Goal: Task Accomplishment & Management: Complete application form

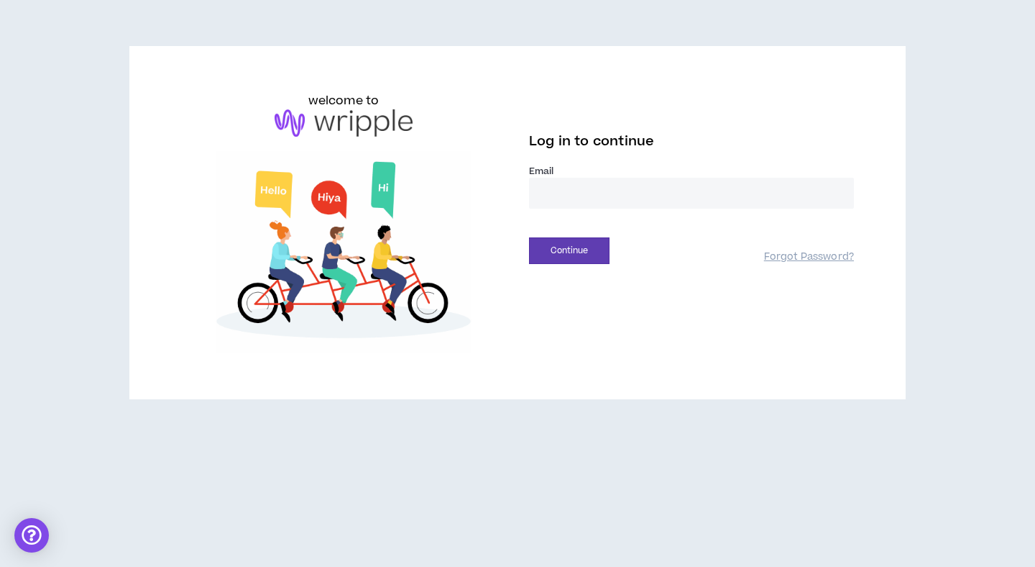
click at [551, 205] on input "email" at bounding box center [691, 193] width 325 height 31
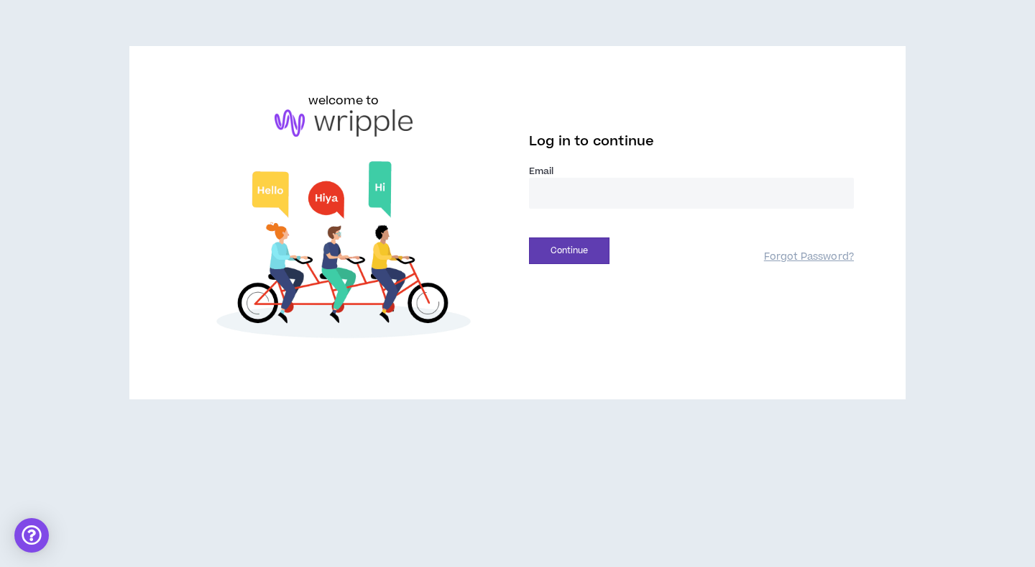
click at [596, 188] on input "email" at bounding box center [691, 193] width 325 height 31
type input "**********"
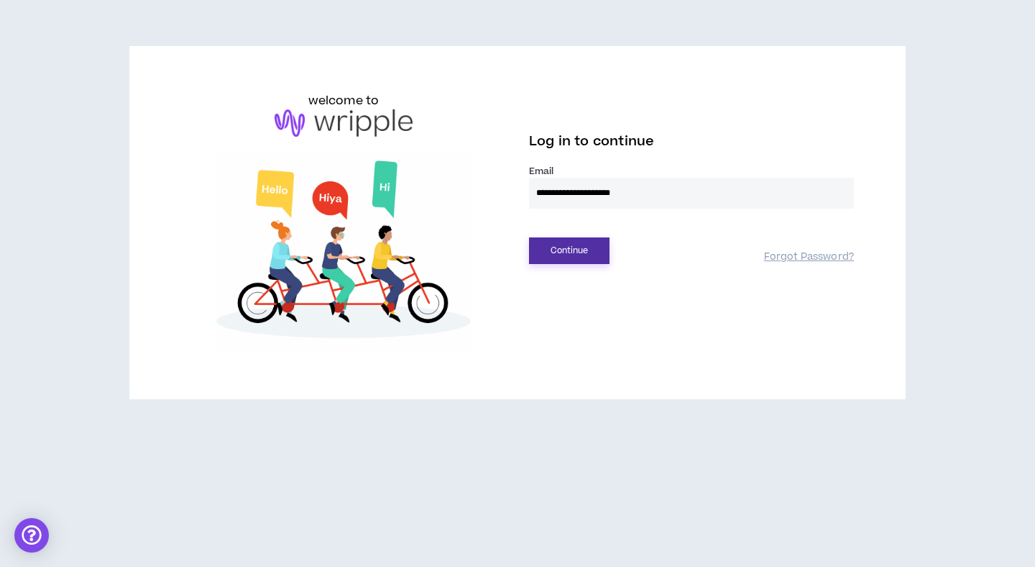
click at [561, 249] on button "Continue" at bounding box center [569, 250] width 81 height 27
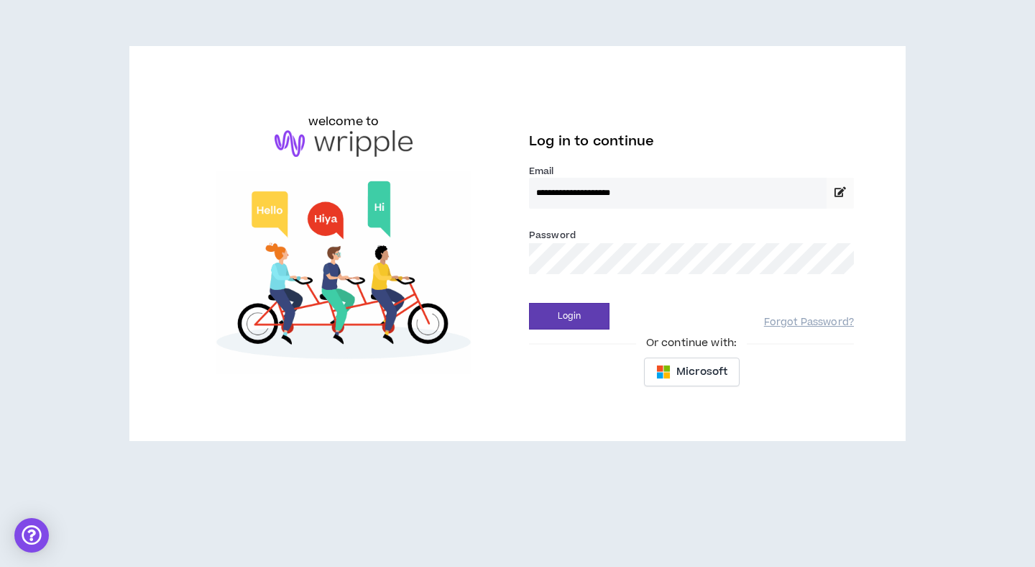
click at [554, 301] on div "Login Forgot Password?" at bounding box center [691, 311] width 325 height 37
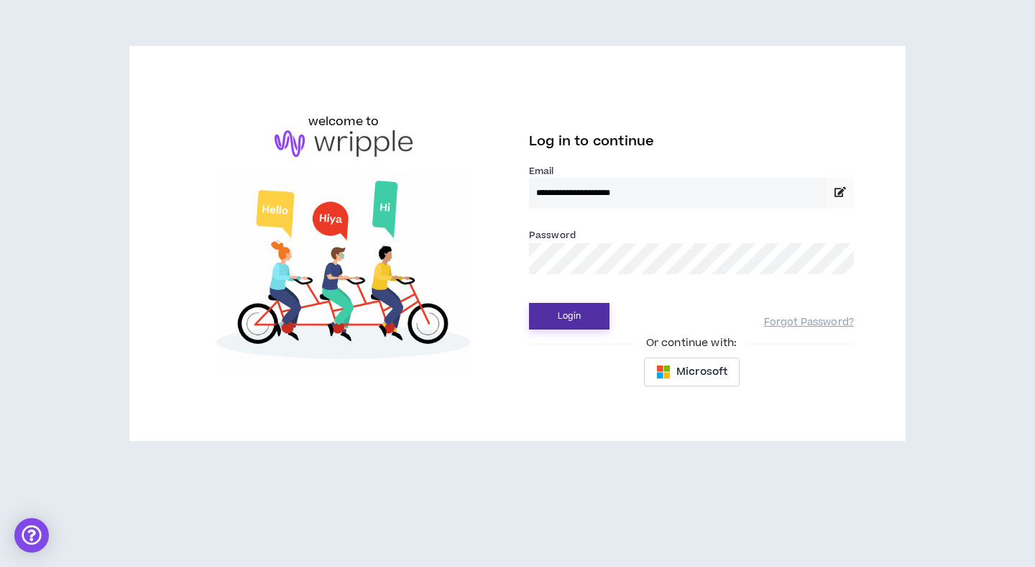
click at [565, 314] on button "Login" at bounding box center [569, 316] width 81 height 27
click at [529, 303] on button "Login" at bounding box center [569, 316] width 81 height 27
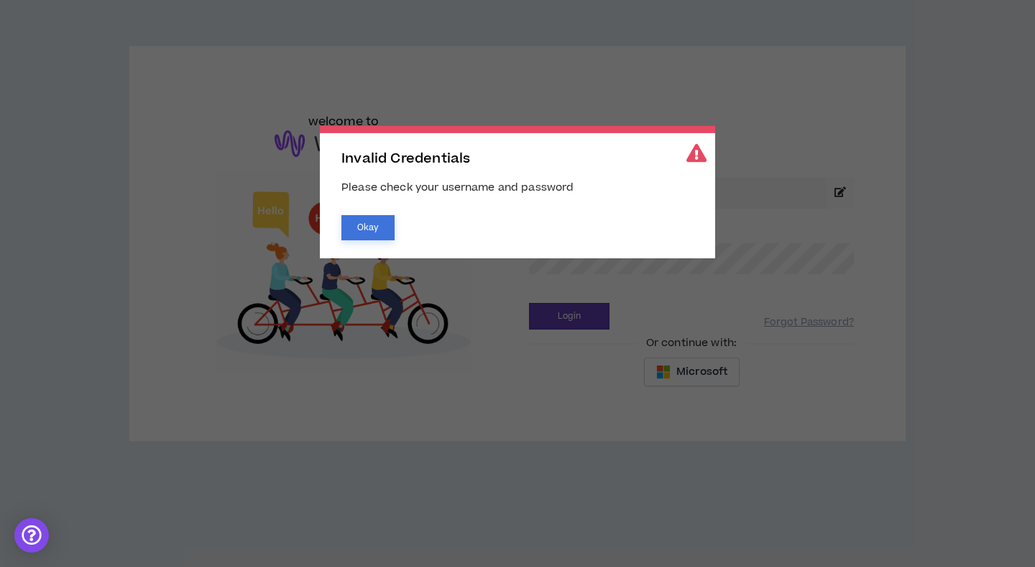
click at [357, 227] on button "Okay" at bounding box center [368, 227] width 53 height 25
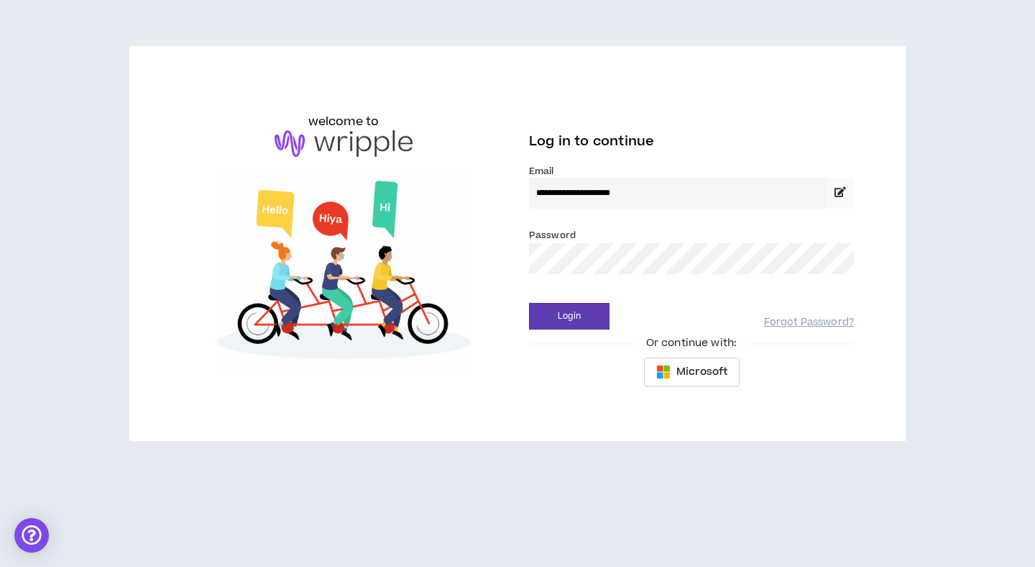
click at [529, 303] on button "Login" at bounding box center [569, 316] width 81 height 27
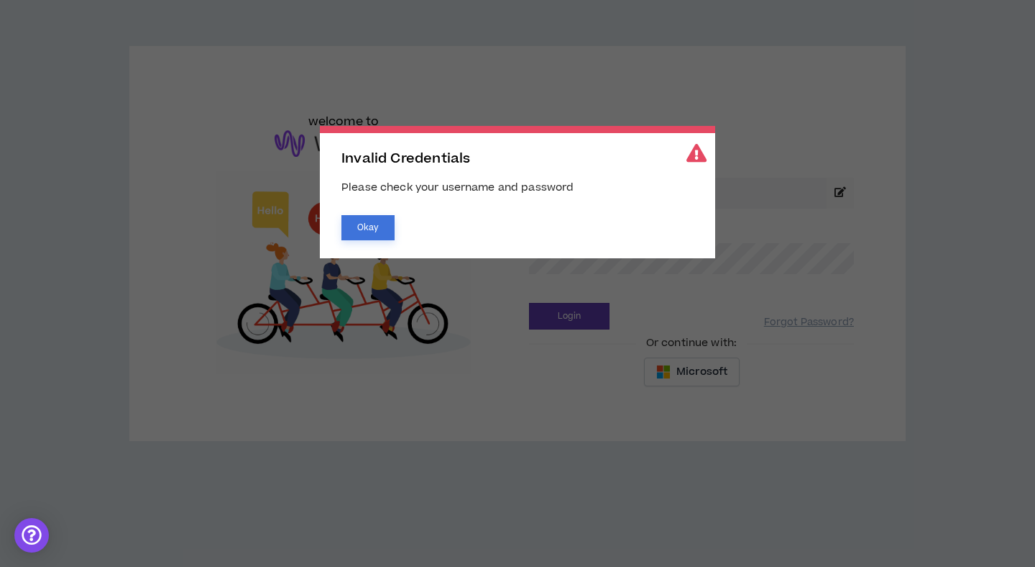
click at [383, 216] on button "Okay" at bounding box center [368, 227] width 53 height 25
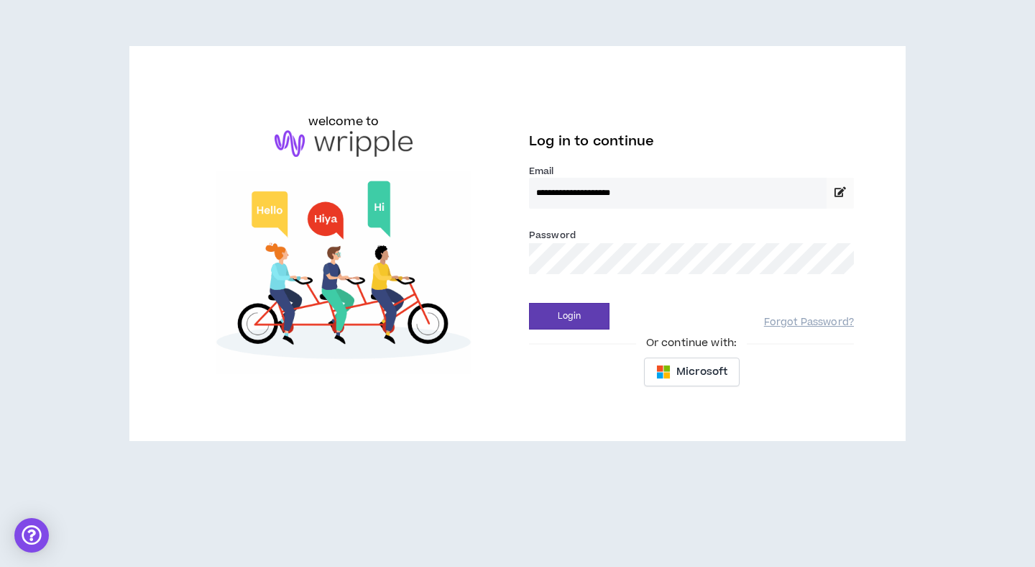
click at [529, 303] on button "Login" at bounding box center [569, 316] width 81 height 27
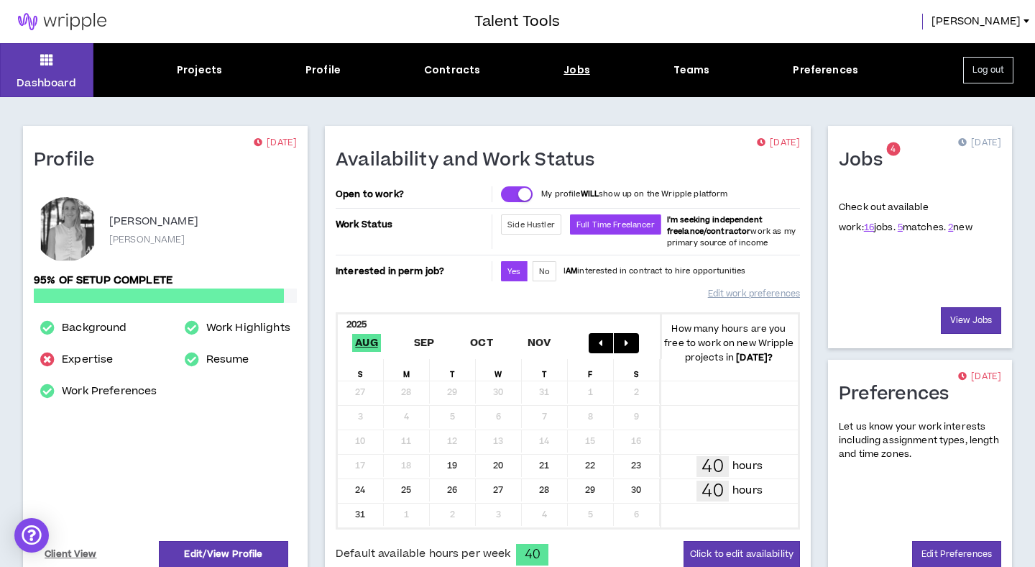
click at [574, 74] on div "Jobs" at bounding box center [577, 70] width 27 height 15
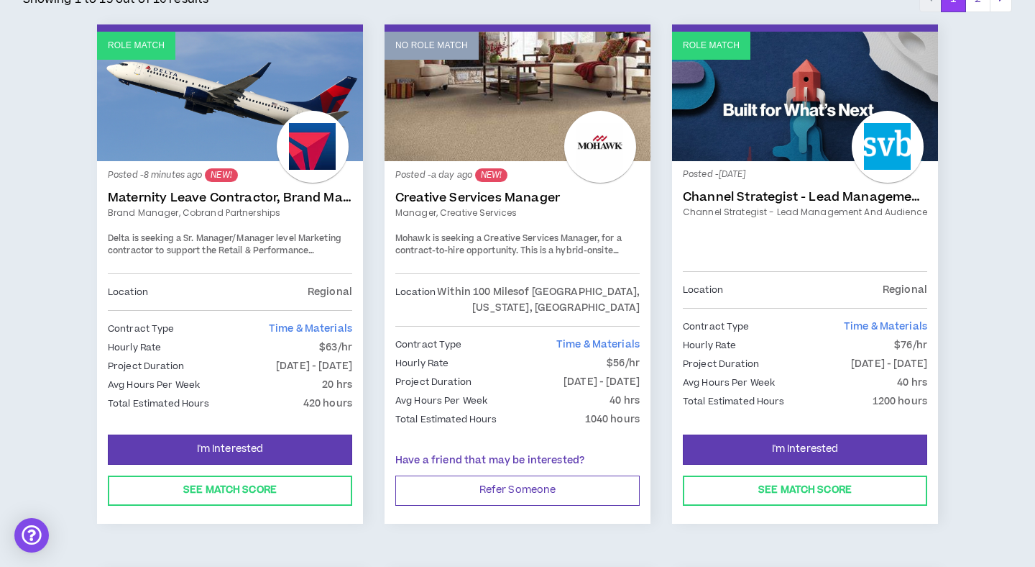
scroll to position [276, 0]
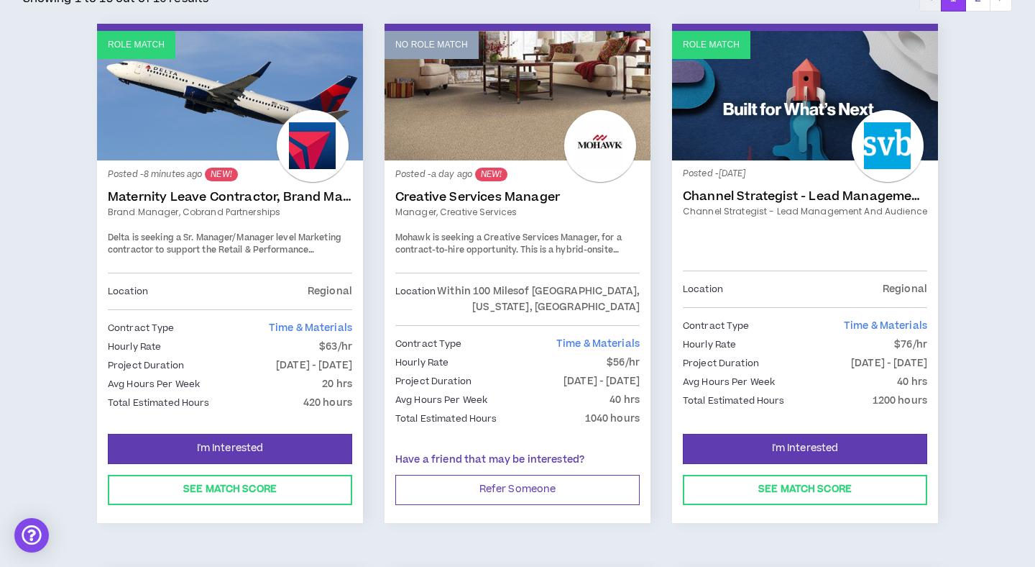
click at [191, 198] on link "Maternity Leave Contractor, Brand Marketing Manager (Cobrand Partnerships)" at bounding box center [230, 197] width 244 height 14
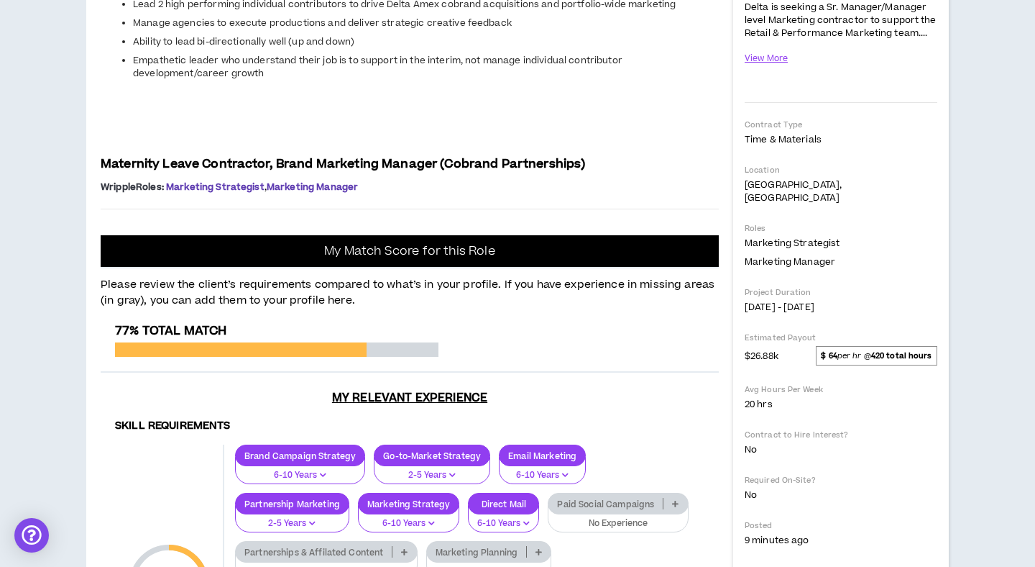
scroll to position [334, 0]
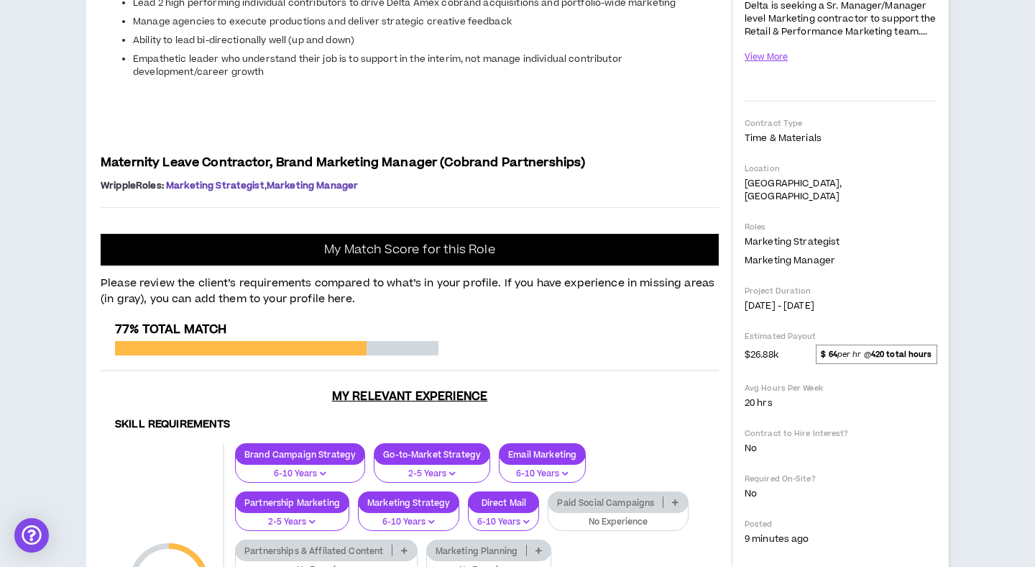
click at [155, 9] on span "Lead 2 high performing individual contributors to drive Delta Amex cobrand acqu…" at bounding box center [404, 2] width 543 height 13
click at [150, 28] on span "Manage agencies to execute productions and deliver strategic creative feedback" at bounding box center [322, 21] width 379 height 13
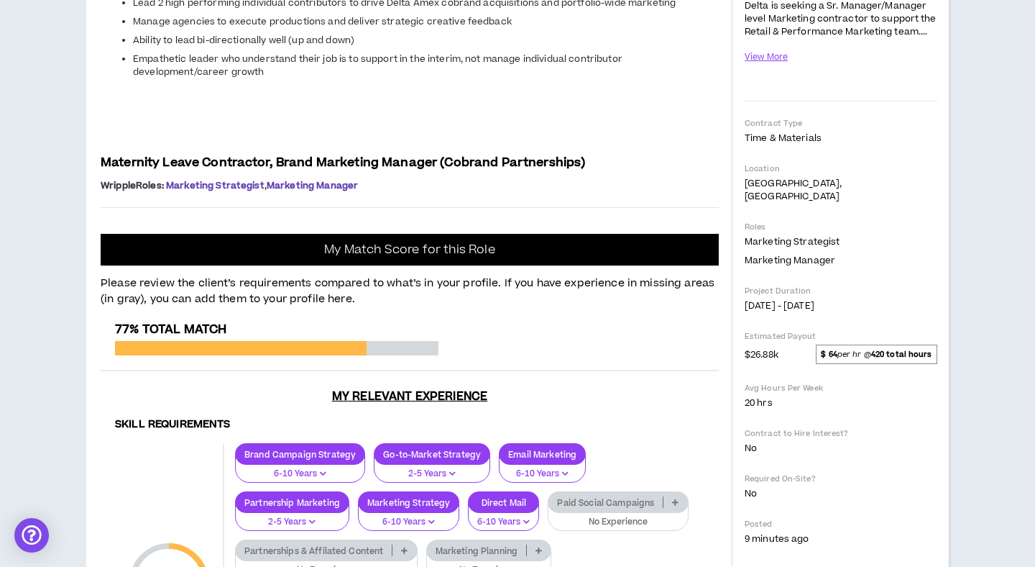
click at [150, 28] on span "Manage agencies to execute productions and deliver strategic creative feedback" at bounding box center [322, 21] width 379 height 13
click at [150, 47] on span "Ability to lead bi-directionally well (up and down)" at bounding box center [243, 40] width 221 height 13
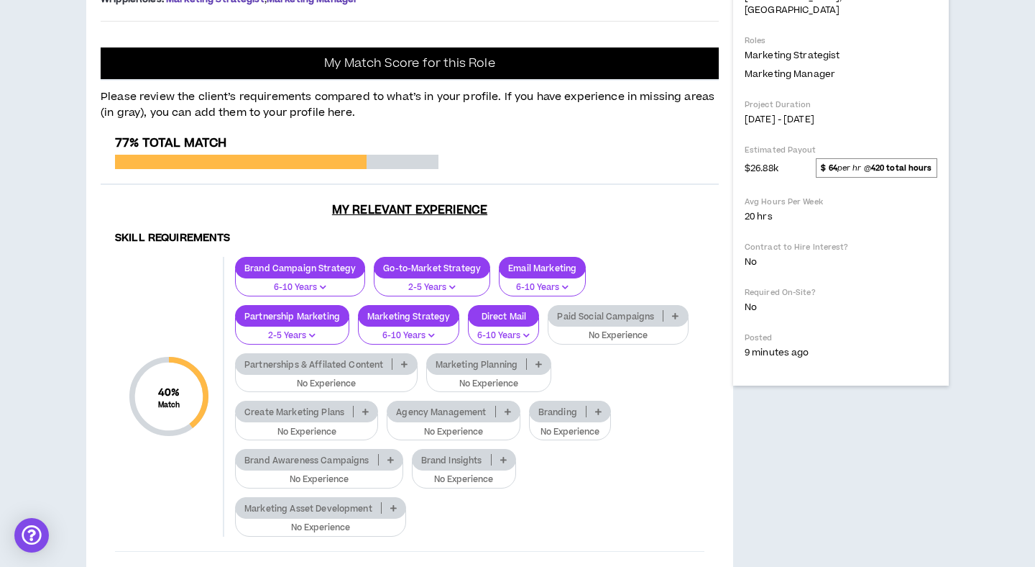
scroll to position [521, 0]
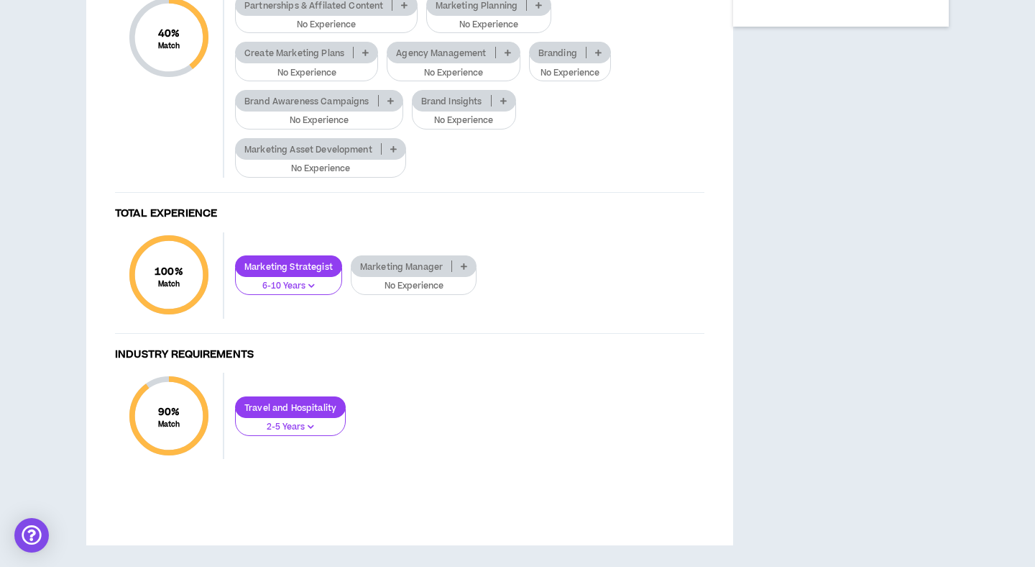
scroll to position [968, 0]
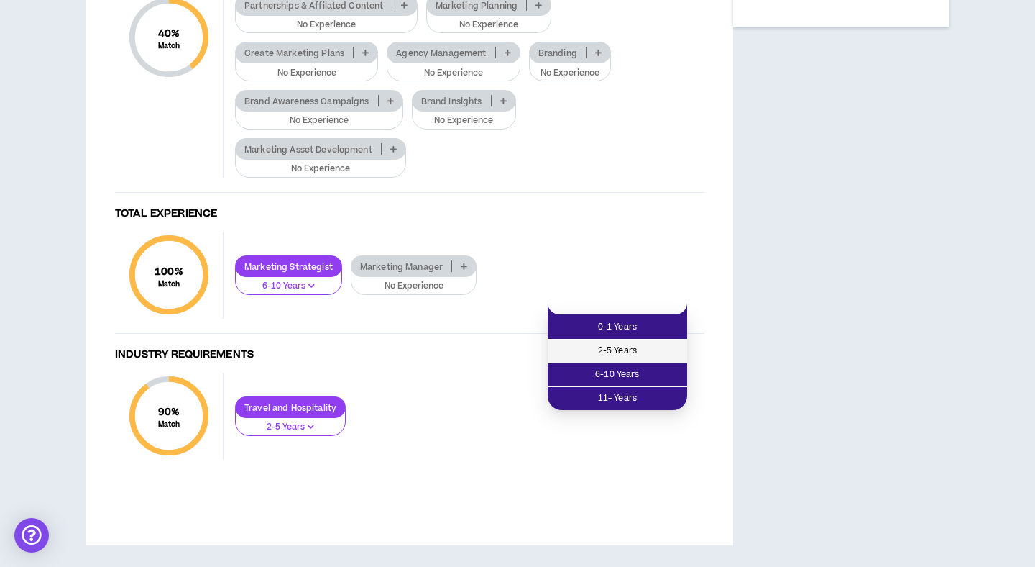
click at [641, 343] on span "2-5 Years" at bounding box center [617, 351] width 122 height 16
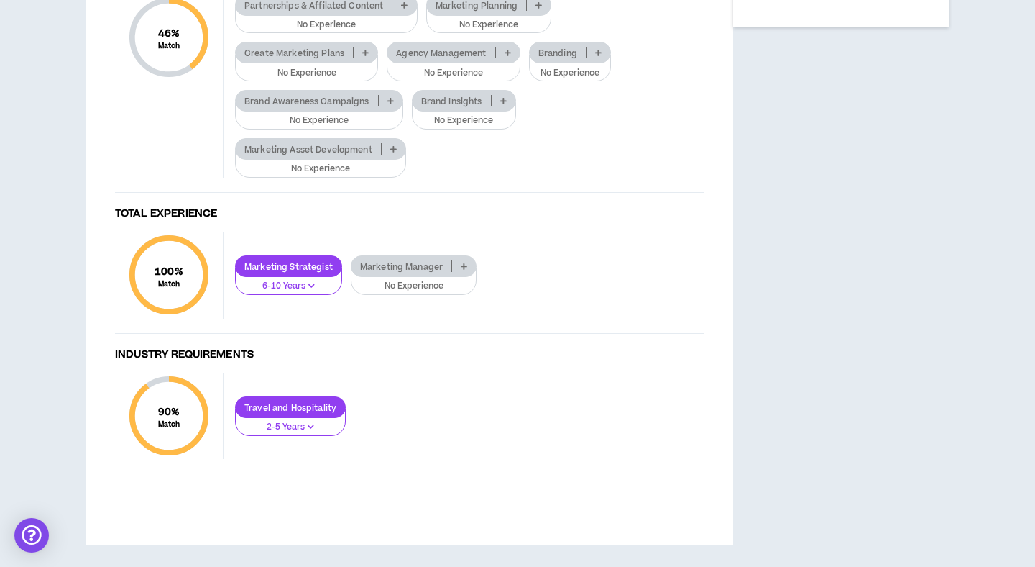
click at [352, 32] on p "No Experience" at bounding box center [326, 25] width 164 height 13
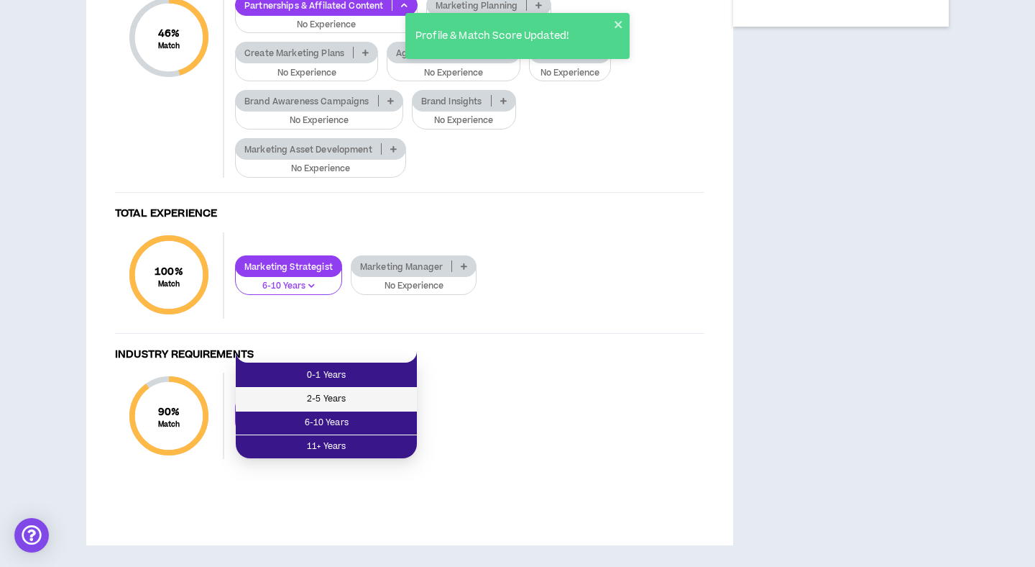
click at [342, 391] on span "2-5 Years" at bounding box center [326, 399] width 164 height 16
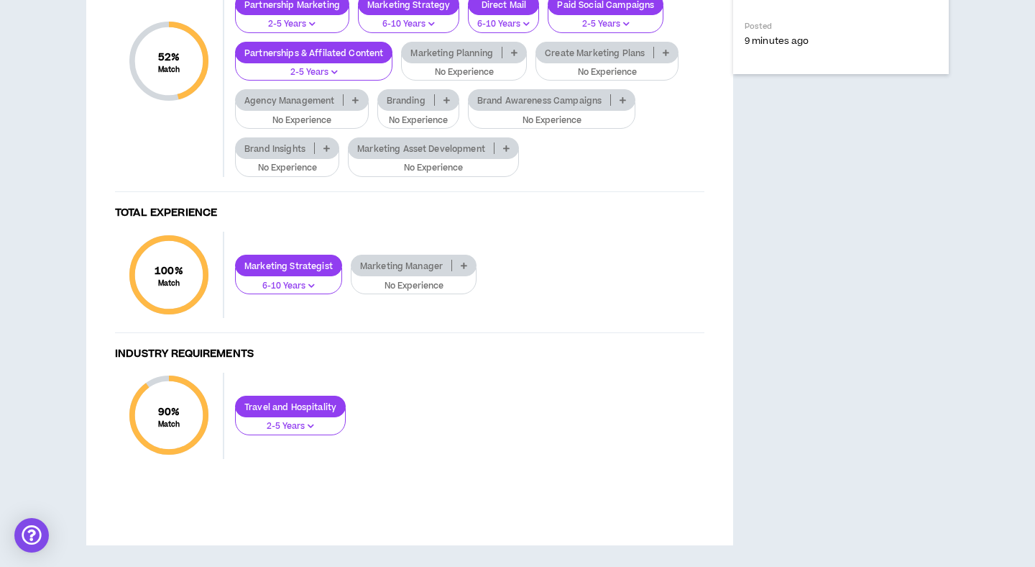
click at [473, 79] on p "No Experience" at bounding box center [464, 72] width 107 height 13
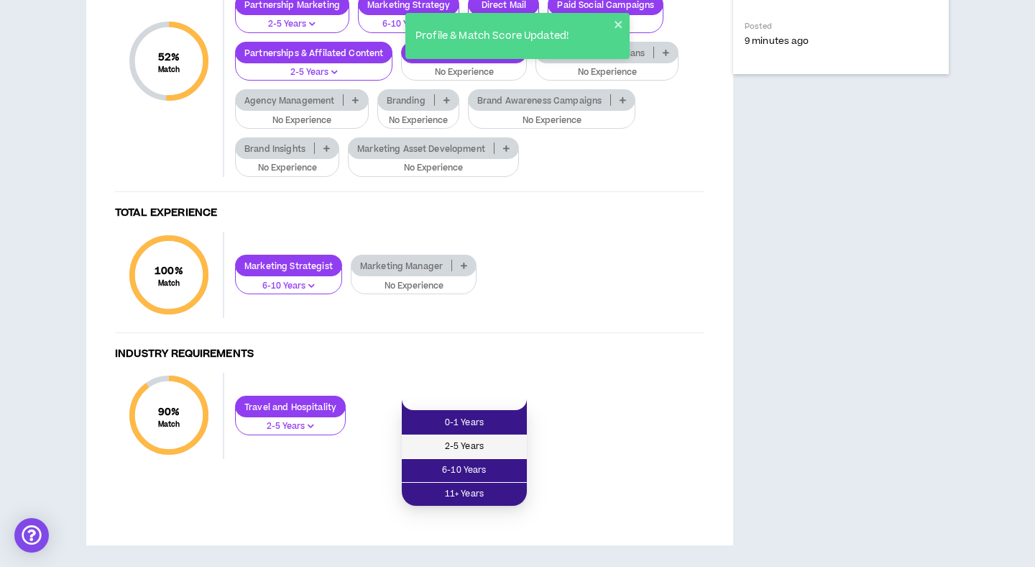
click at [468, 439] on span "2-5 Years" at bounding box center [465, 447] width 108 height 16
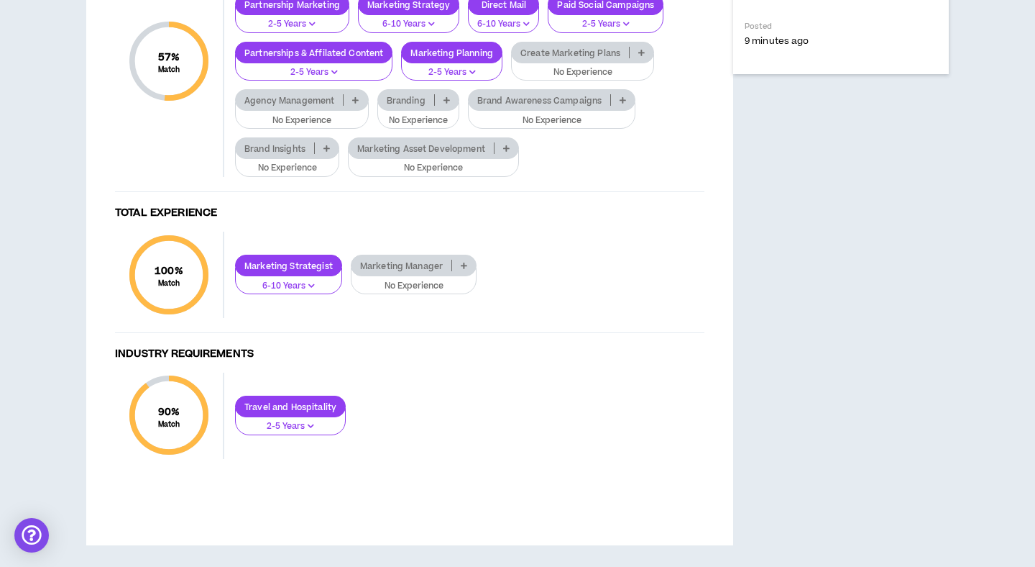
click at [588, 79] on p "No Experience" at bounding box center [583, 72] width 124 height 13
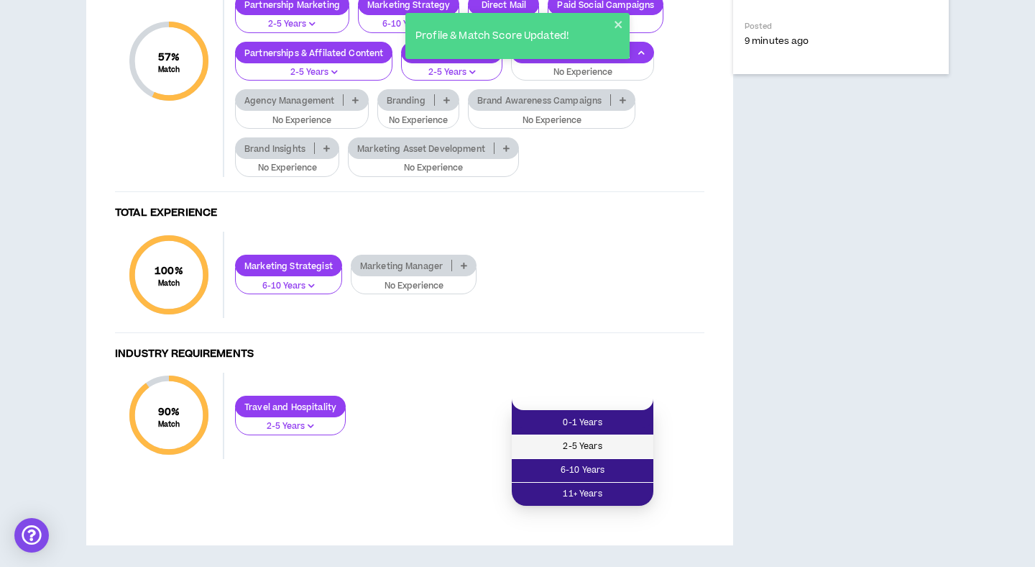
click at [577, 439] on span "2-5 Years" at bounding box center [583, 447] width 124 height 16
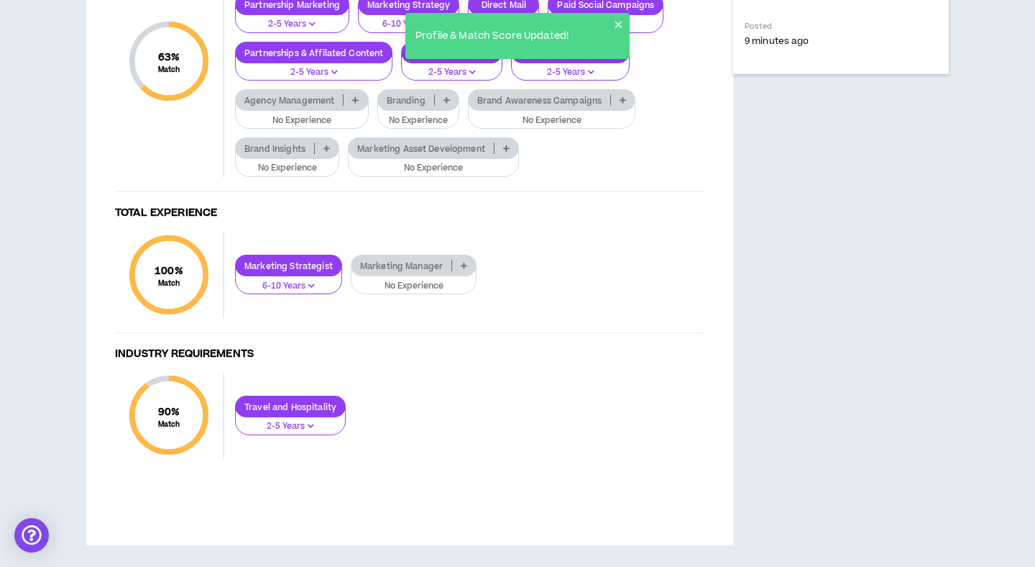
click at [308, 127] on p "No Experience" at bounding box center [301, 120] width 115 height 13
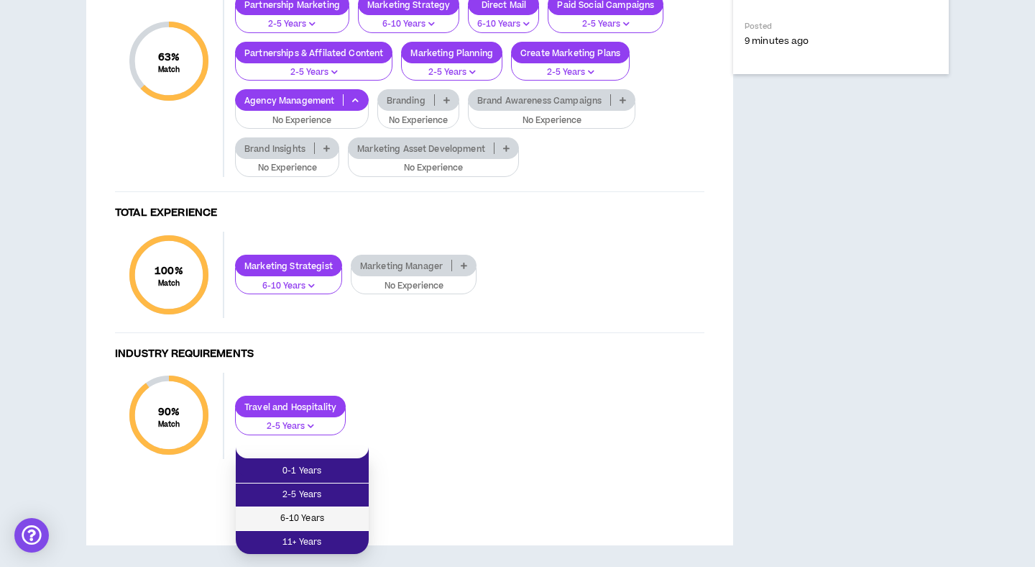
click at [307, 510] on span "6-10 Years" at bounding box center [302, 518] width 116 height 16
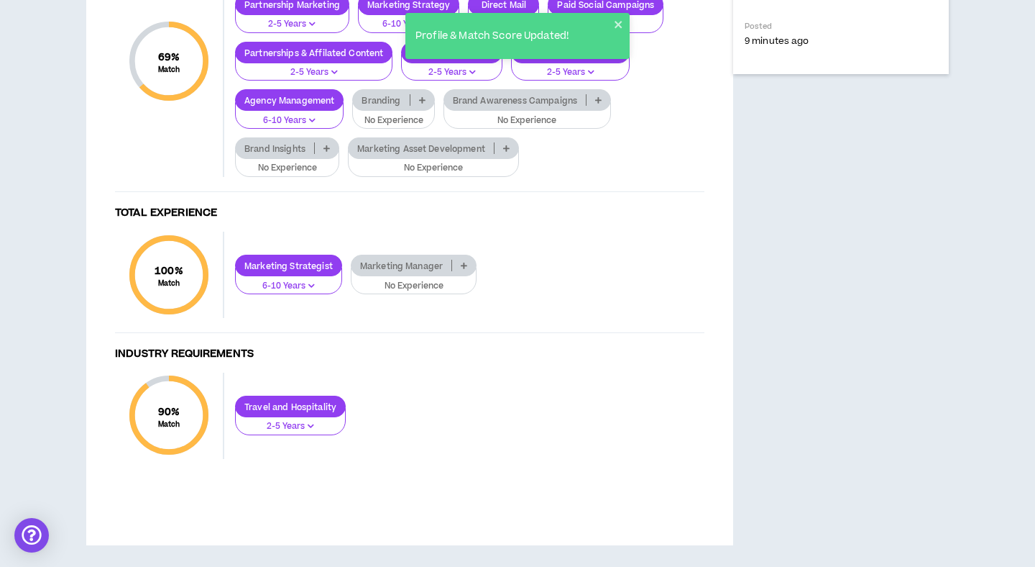
click at [400, 127] on p "No Experience" at bounding box center [393, 120] width 63 height 13
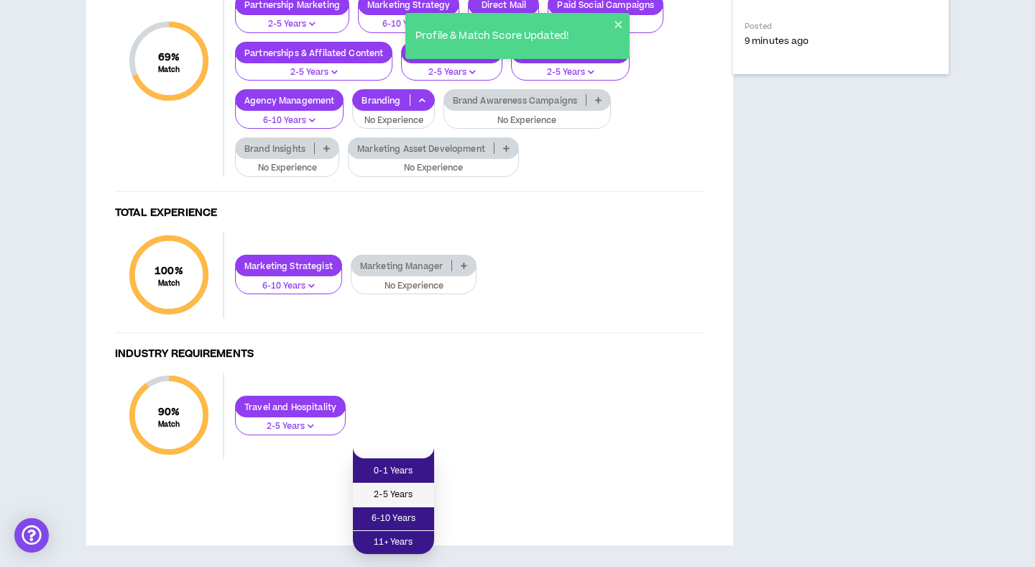
click at [403, 487] on span "2-5 Years" at bounding box center [394, 495] width 64 height 16
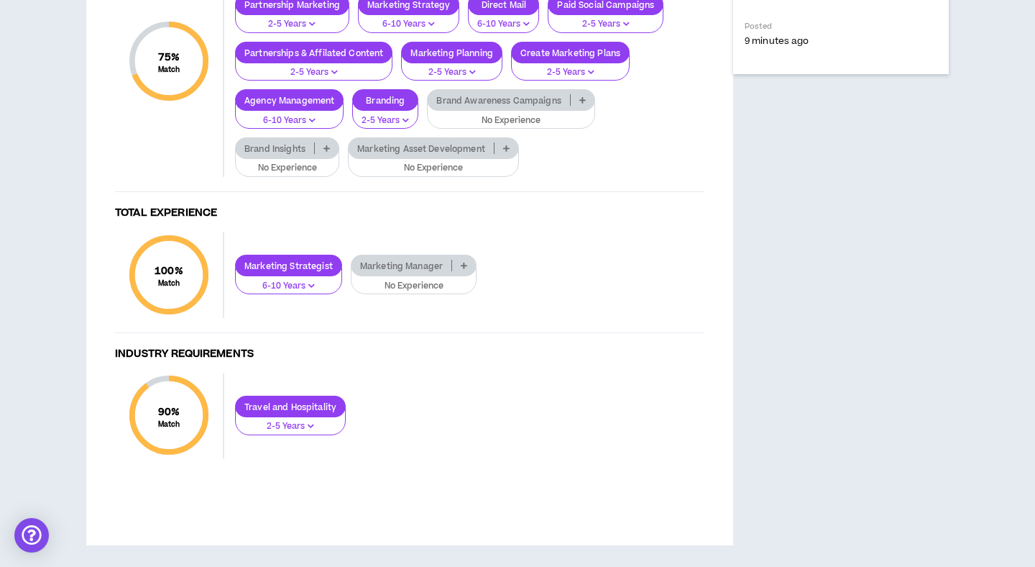
click at [536, 127] on p "No Experience" at bounding box center [511, 120] width 150 height 13
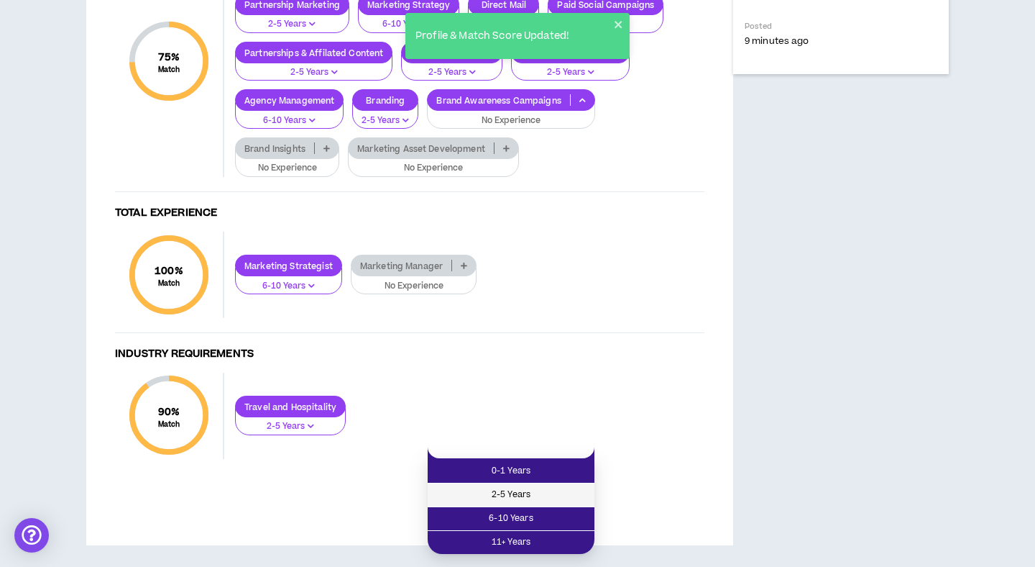
click at [531, 487] on span "2-5 Years" at bounding box center [511, 495] width 150 height 16
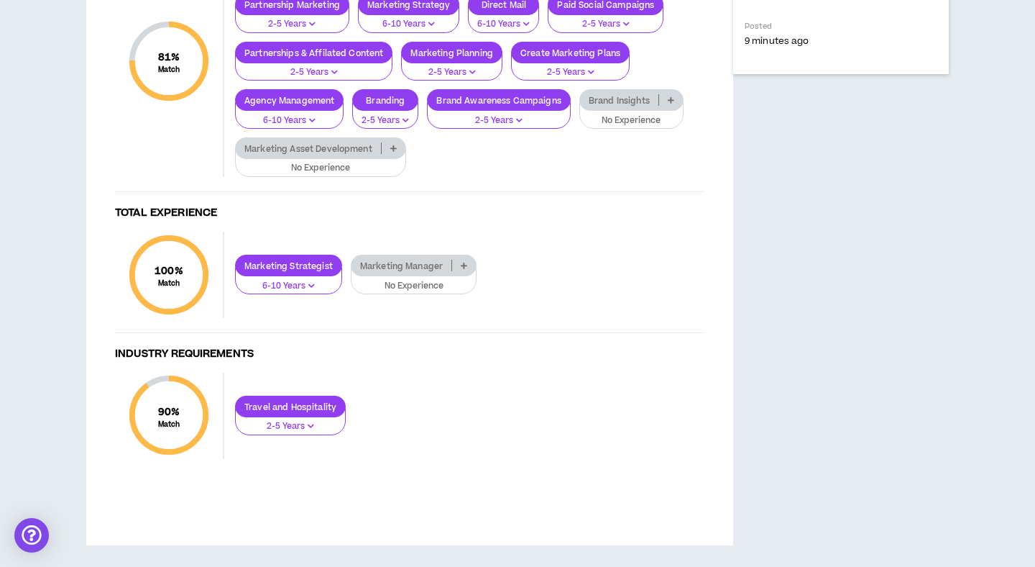
click at [337, 175] on p "No Experience" at bounding box center [320, 168] width 152 height 13
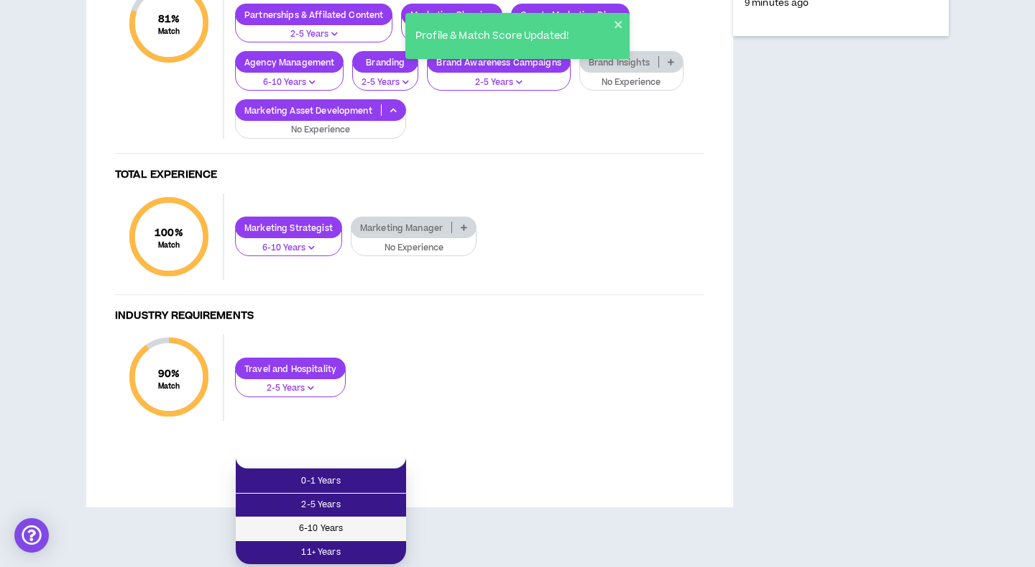
click at [324, 517] on li "6-10 Years" at bounding box center [321, 529] width 170 height 24
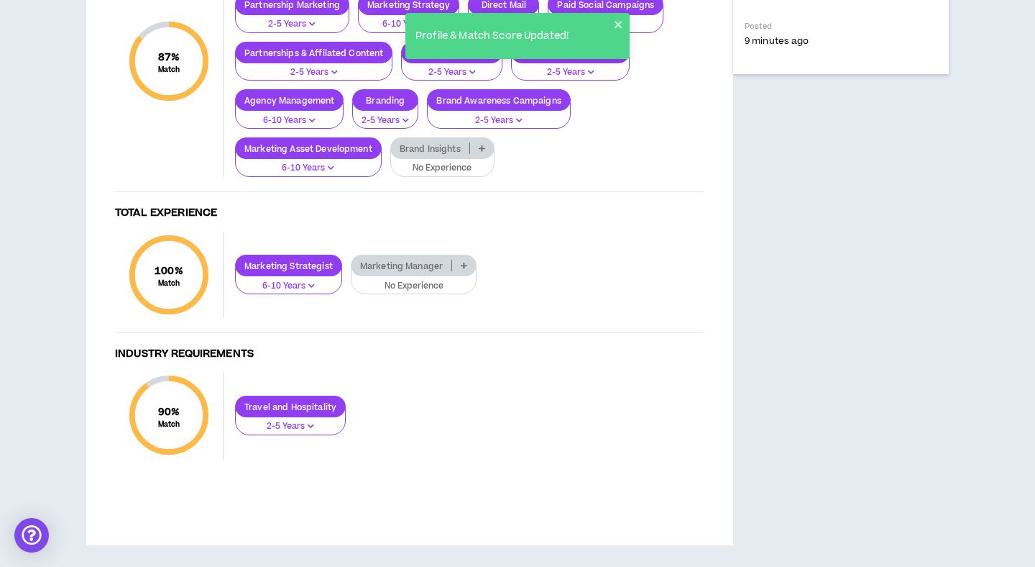
click at [463, 175] on p "No Experience" at bounding box center [443, 168] width 86 height 13
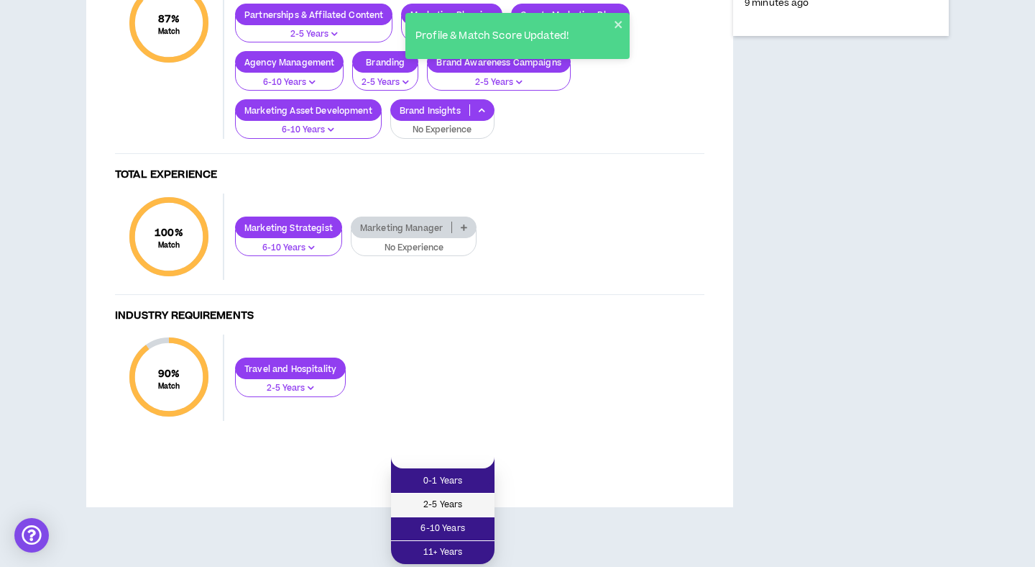
click at [456, 497] on span "2-5 Years" at bounding box center [443, 505] width 86 height 16
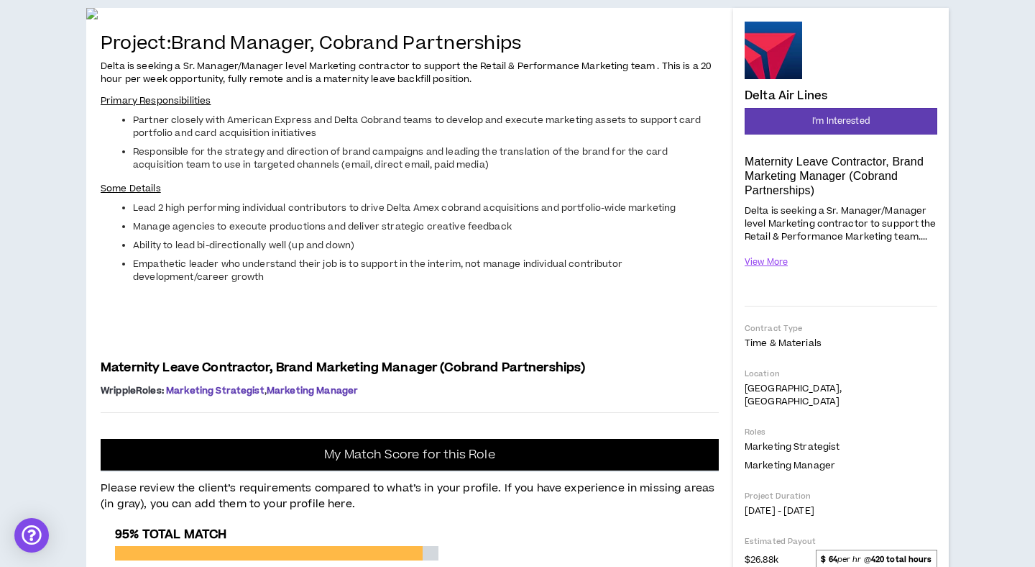
scroll to position [136, 0]
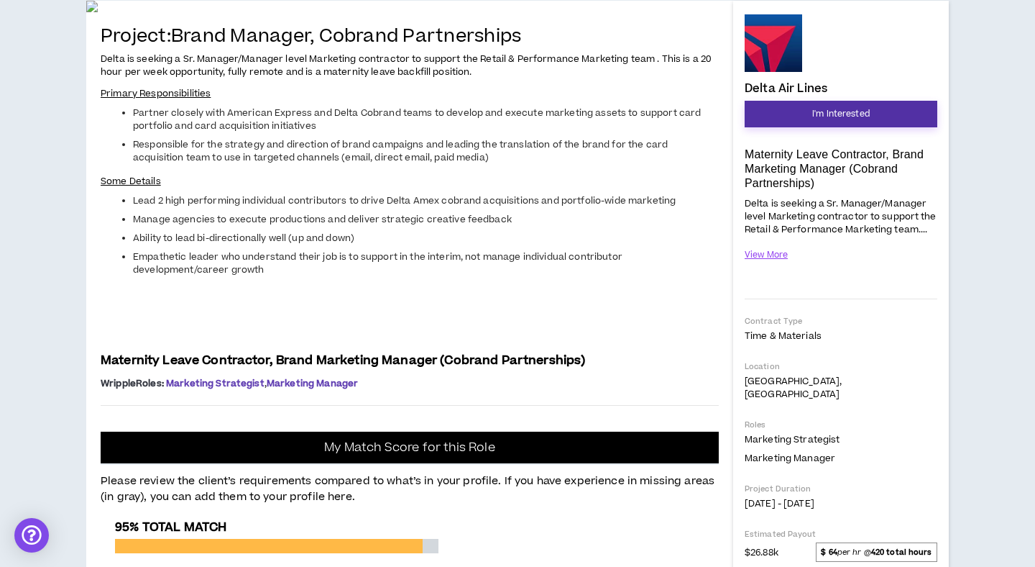
click at [811, 107] on button "I'm Interested" at bounding box center [841, 114] width 193 height 27
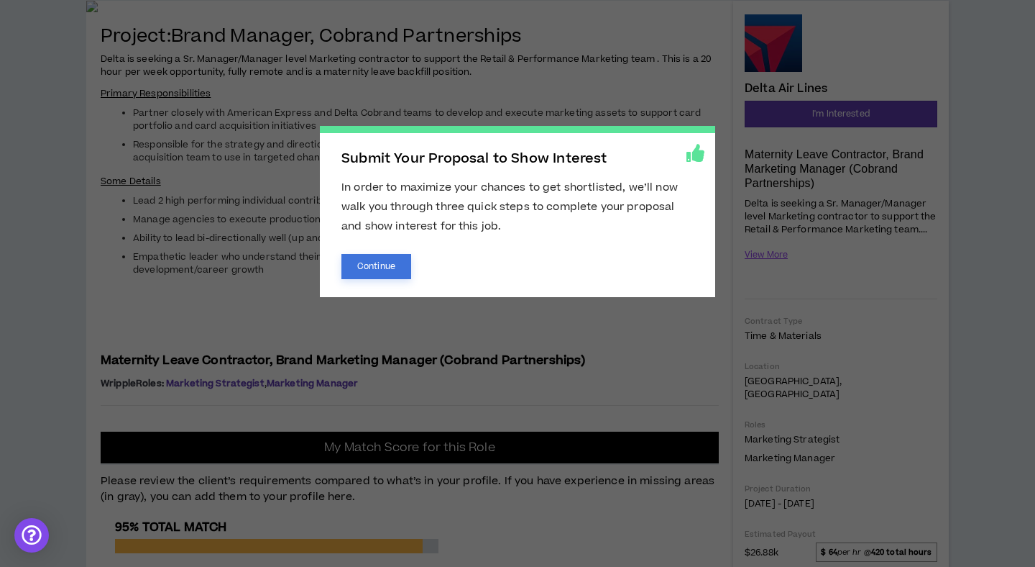
click at [362, 265] on button "Continue" at bounding box center [377, 266] width 70 height 25
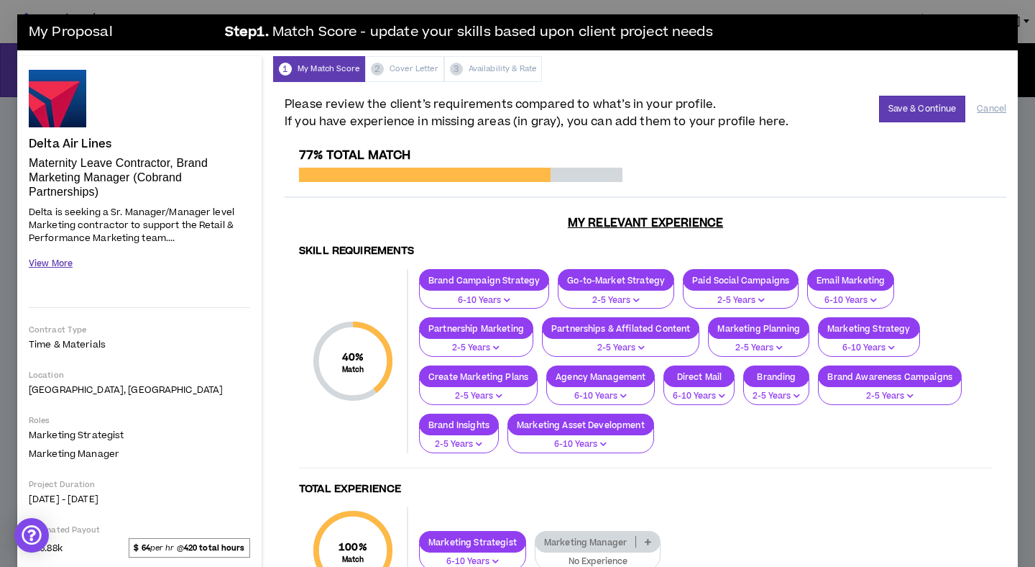
click at [47, 264] on button "View More" at bounding box center [51, 263] width 44 height 25
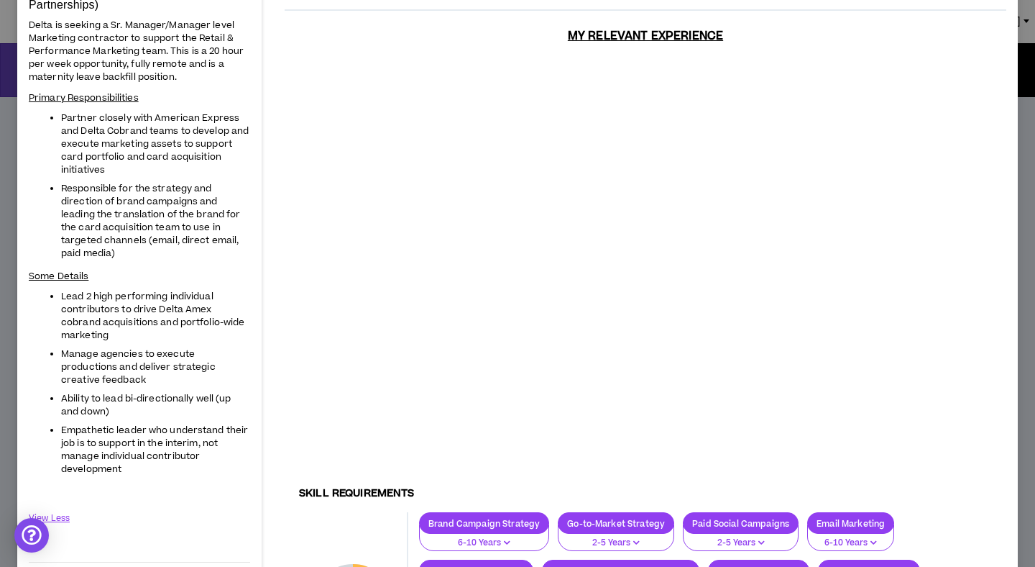
scroll to position [192, 0]
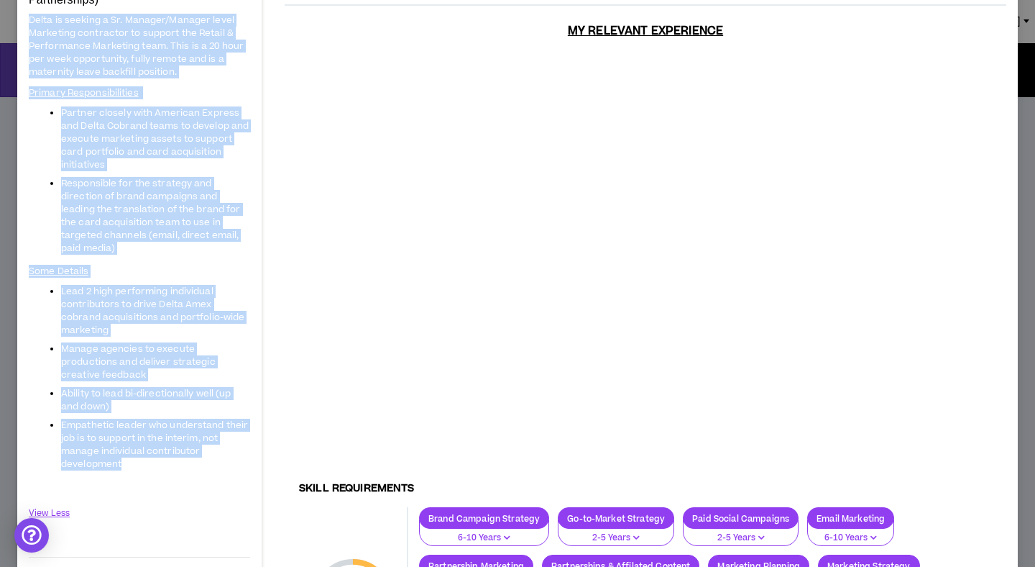
drag, startPoint x: 29, startPoint y: 210, endPoint x: 147, endPoint y: 449, distance: 266.6
click at [147, 449] on span "Delta is seeking a Sr. Manager/Manager level Marketing contractor to support th…" at bounding box center [139, 253] width 221 height 482
copy span "Delta is seeking a Sr. Manager/Manager level Marketing contractor to support th…"
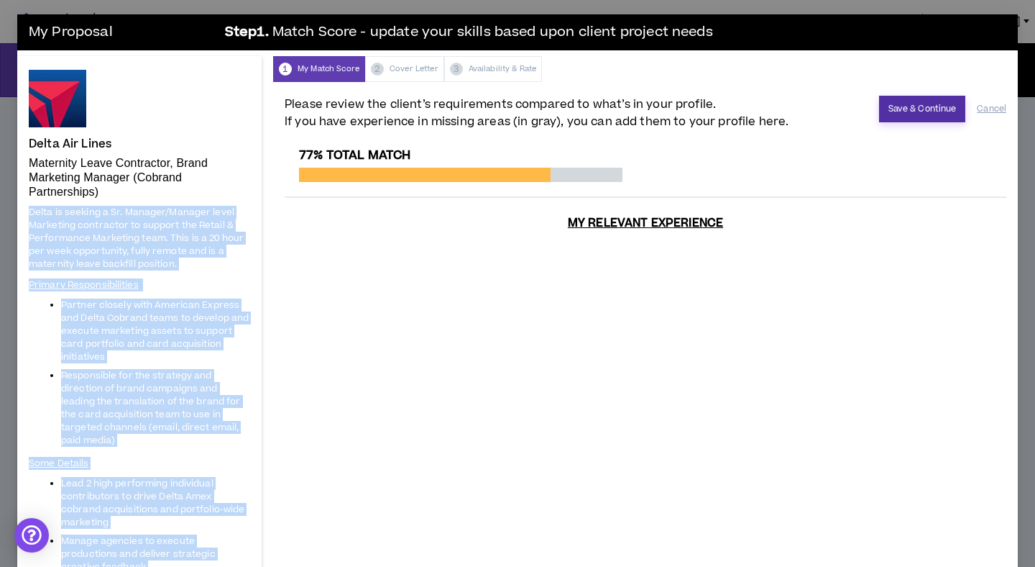
click at [902, 103] on button "Save & Continue" at bounding box center [922, 109] width 87 height 27
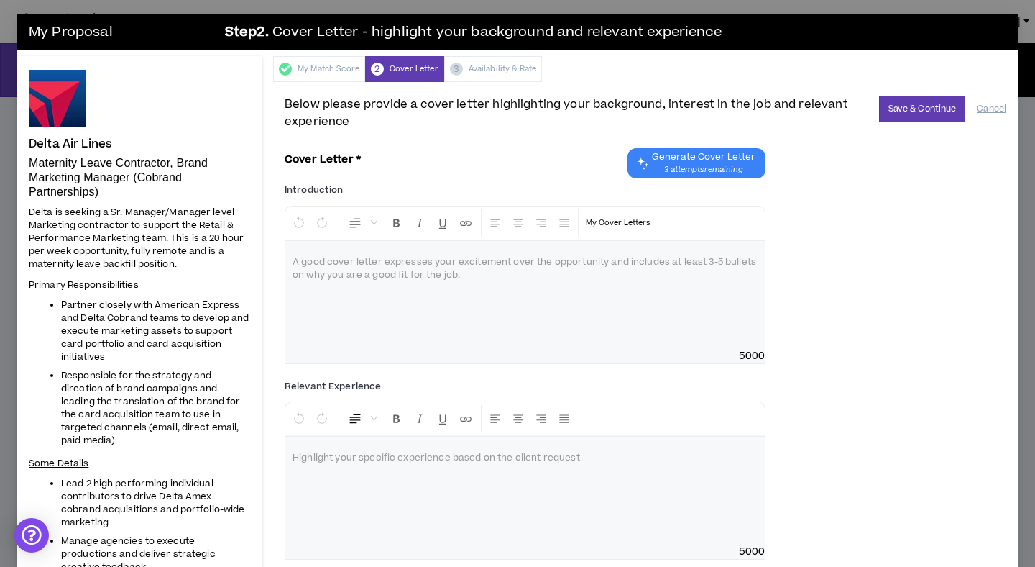
click at [410, 308] on div at bounding box center [525, 295] width 480 height 108
click at [417, 316] on div at bounding box center [525, 295] width 480 height 108
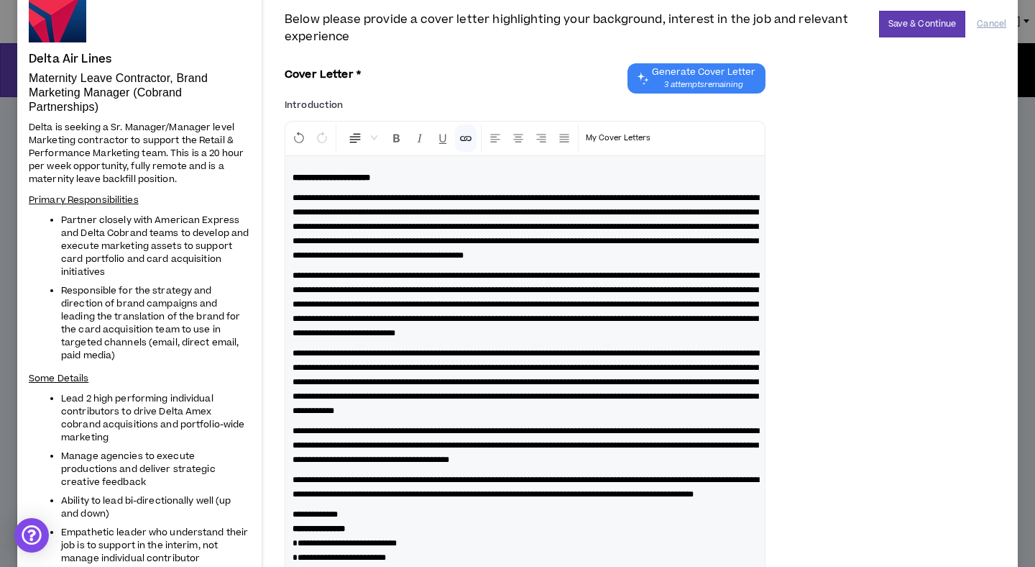
scroll to position [86, 0]
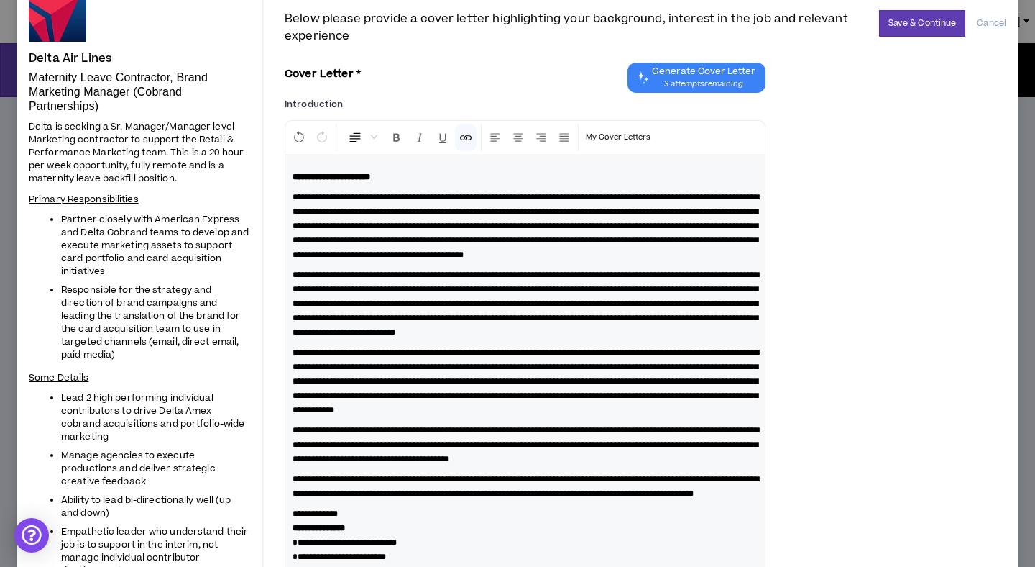
click at [654, 206] on span "**********" at bounding box center [526, 226] width 467 height 66
click at [689, 208] on span "**********" at bounding box center [526, 226] width 467 height 66
click at [403, 290] on span "**********" at bounding box center [526, 303] width 467 height 66
drag, startPoint x: 509, startPoint y: 394, endPoint x: 278, endPoint y: 388, distance: 230.9
click at [278, 388] on div "**********" at bounding box center [645, 558] width 745 height 1124
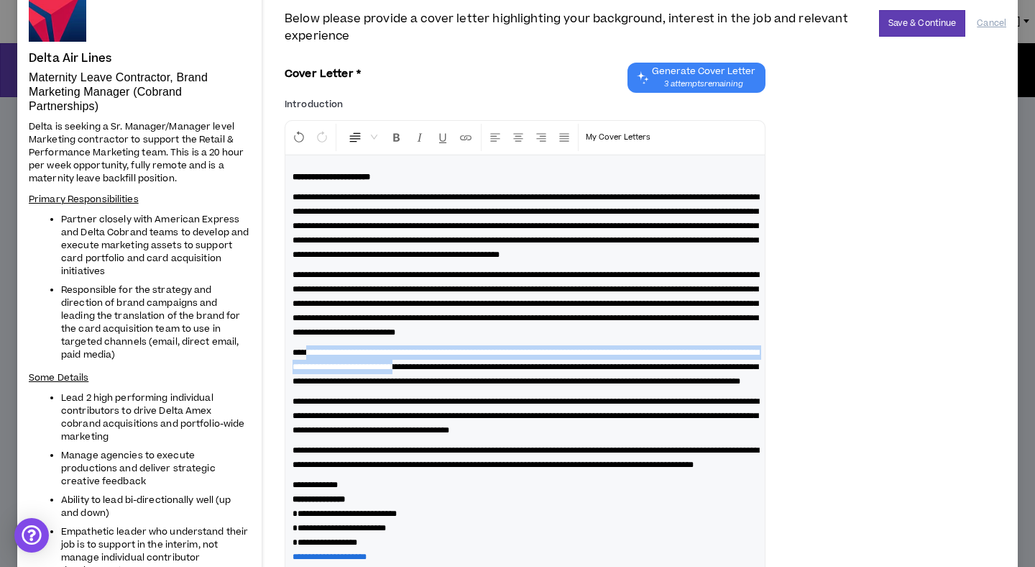
drag, startPoint x: 564, startPoint y: 395, endPoint x: 312, endPoint y: 377, distance: 253.0
click at [312, 377] on span "**********" at bounding box center [526, 366] width 467 height 37
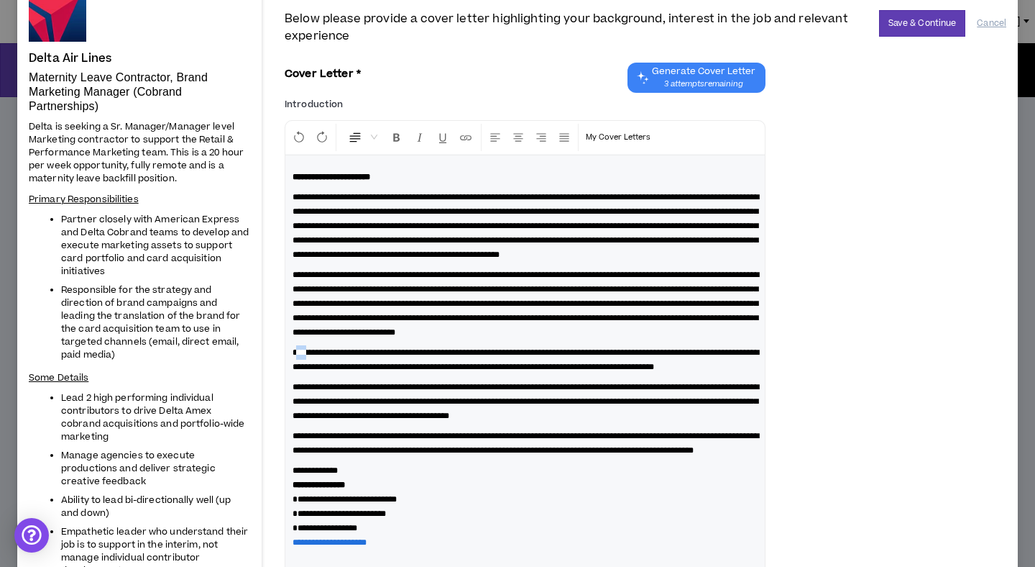
drag, startPoint x: 313, startPoint y: 379, endPoint x: 295, endPoint y: 379, distance: 18.7
click at [295, 371] on span "**********" at bounding box center [526, 359] width 467 height 23
click at [370, 420] on span "**********" at bounding box center [526, 400] width 467 height 37
click at [319, 371] on span "**********" at bounding box center [526, 359] width 467 height 23
click at [352, 371] on span "**********" at bounding box center [526, 359] width 467 height 23
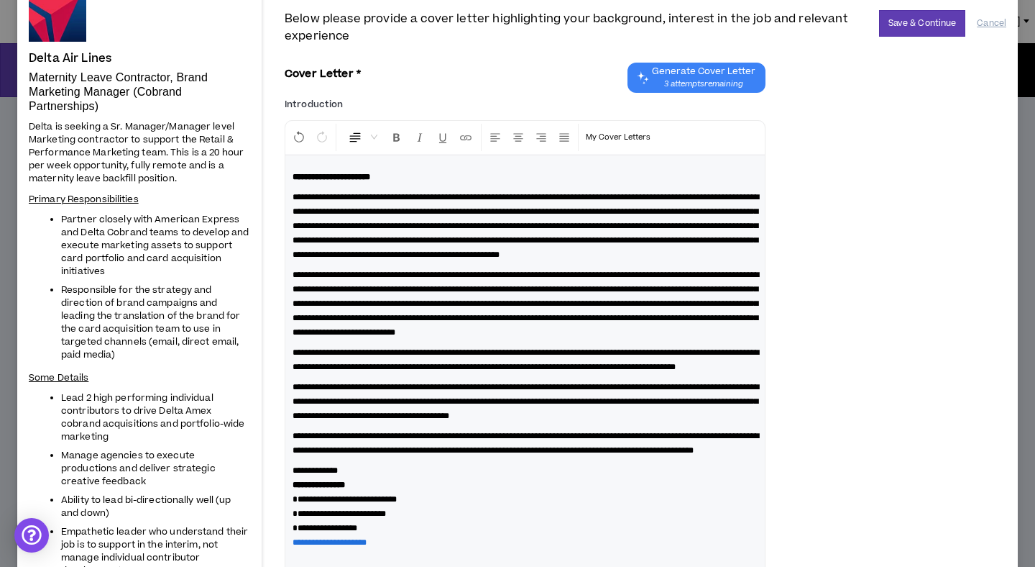
click at [339, 371] on span "**********" at bounding box center [526, 359] width 467 height 23
click at [319, 371] on span "**********" at bounding box center [526, 359] width 467 height 23
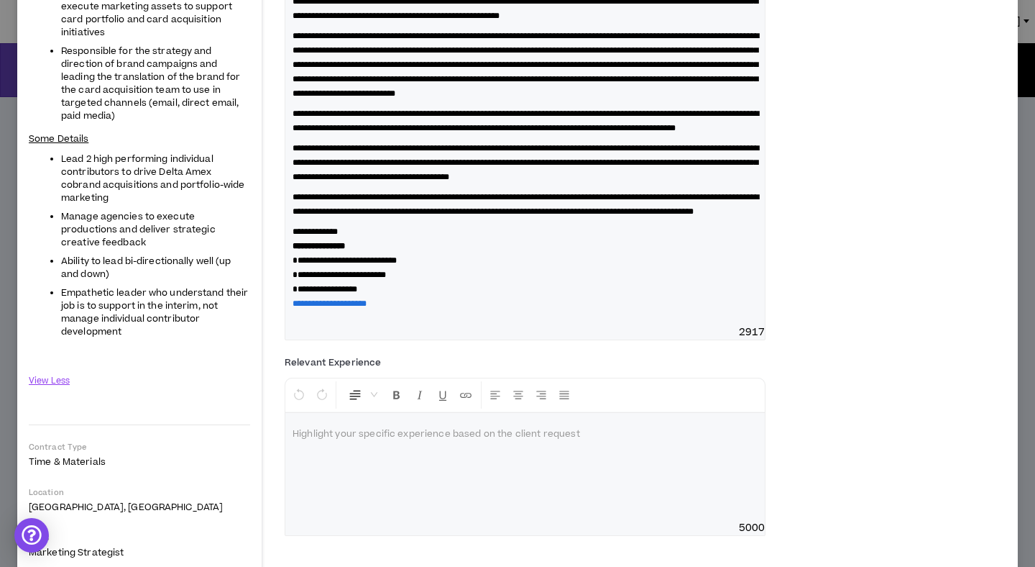
scroll to position [325, 0]
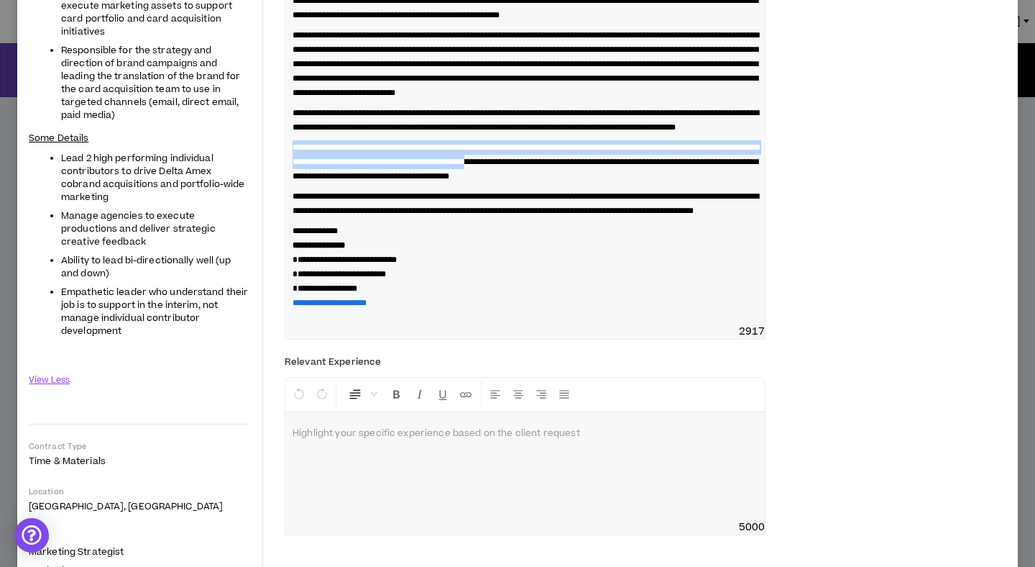
drag, startPoint x: 665, startPoint y: 206, endPoint x: 252, endPoint y: 191, distance: 413.7
click at [252, 191] on div "Delta Air Lines Maternity Leave Contractor, Brand Marketing Manager (Cobrand Pa…" at bounding box center [517, 306] width 1001 height 1150
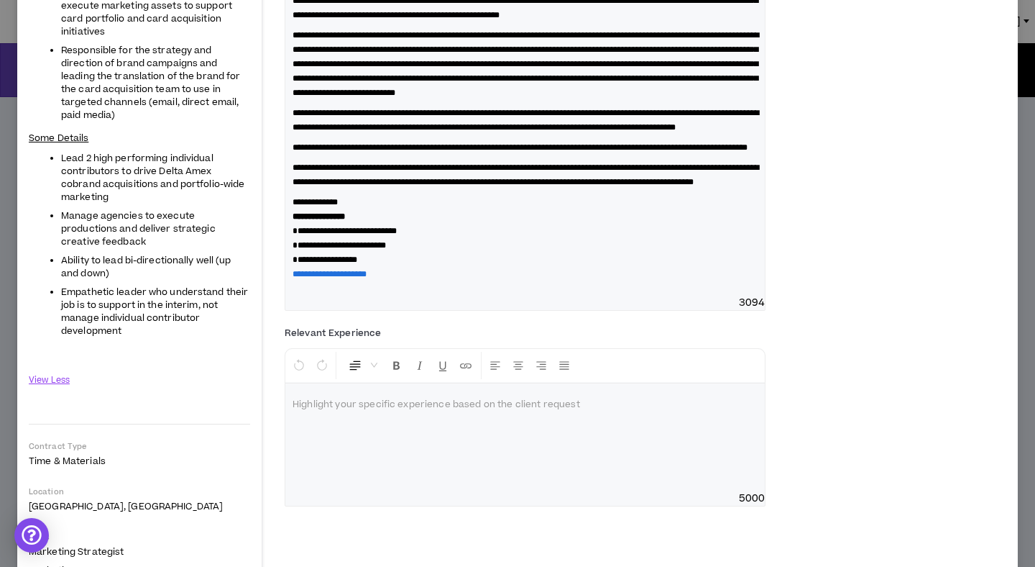
click at [428, 155] on p "**********" at bounding box center [525, 147] width 465 height 14
drag, startPoint x: 352, startPoint y: 237, endPoint x: 670, endPoint y: 242, distance: 317.8
click at [670, 186] on span "**********" at bounding box center [526, 174] width 467 height 23
click at [679, 281] on p "**********" at bounding box center [525, 238] width 465 height 86
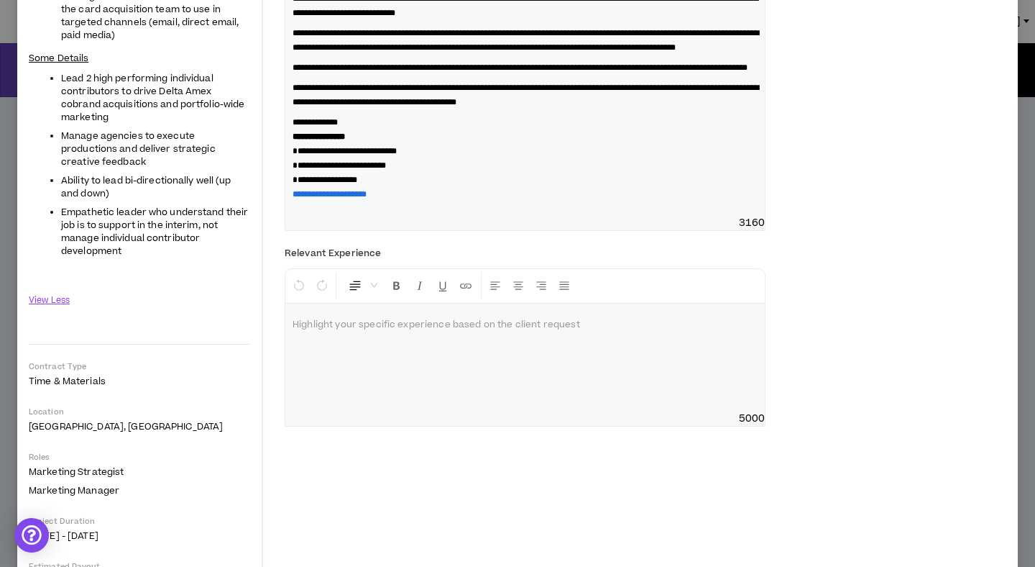
scroll to position [489, 0]
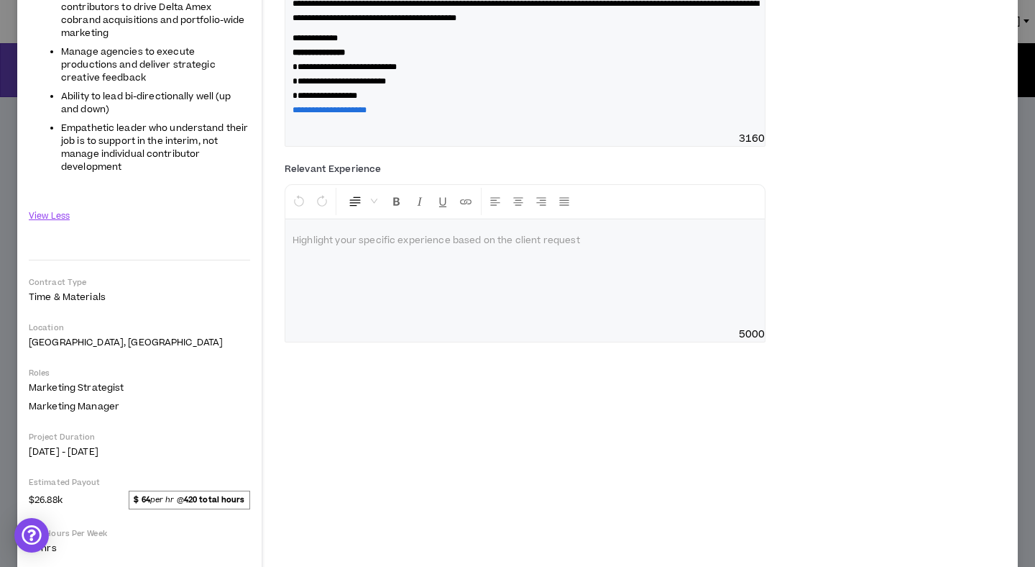
click at [608, 315] on div at bounding box center [525, 273] width 480 height 108
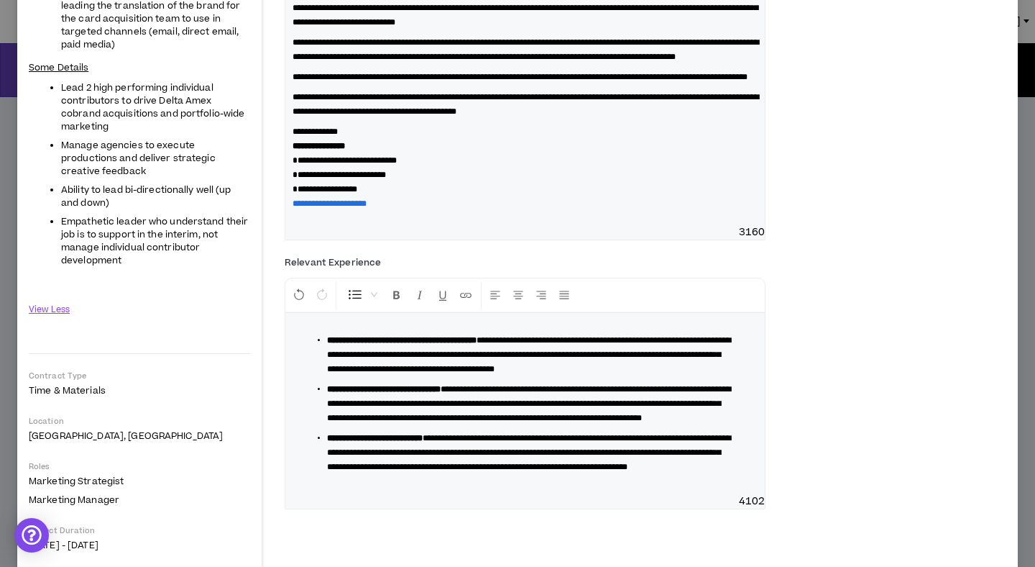
scroll to position [0, 0]
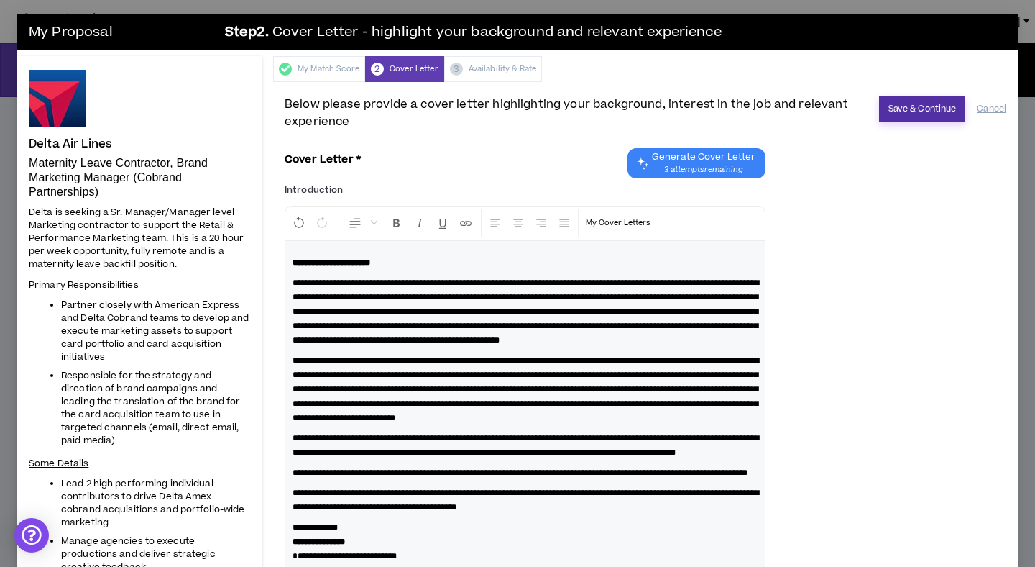
click at [892, 113] on button "Save & Continue" at bounding box center [922, 109] width 87 height 27
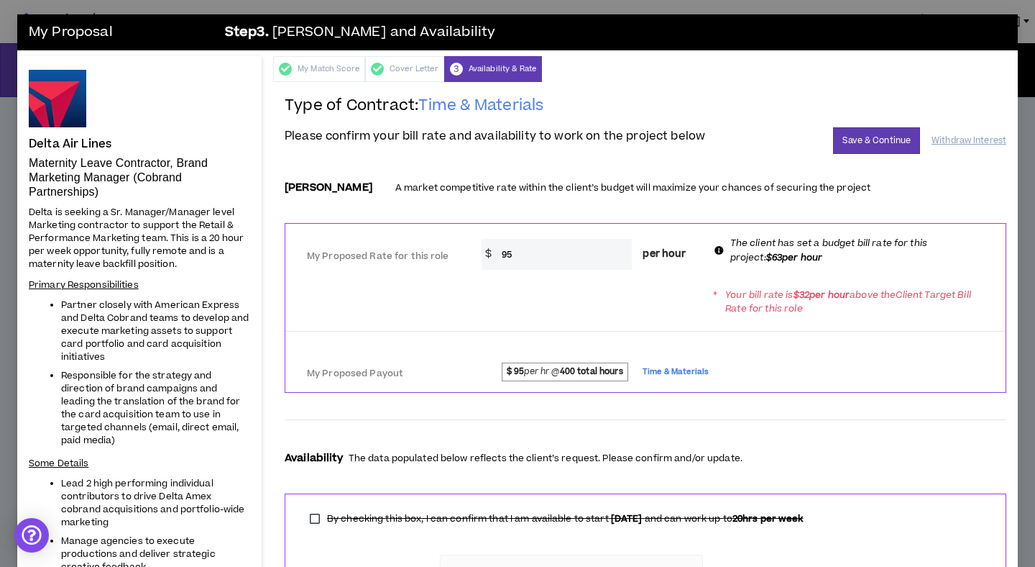
click at [543, 258] on input "95" at bounding box center [564, 254] width 138 height 31
type input "63"
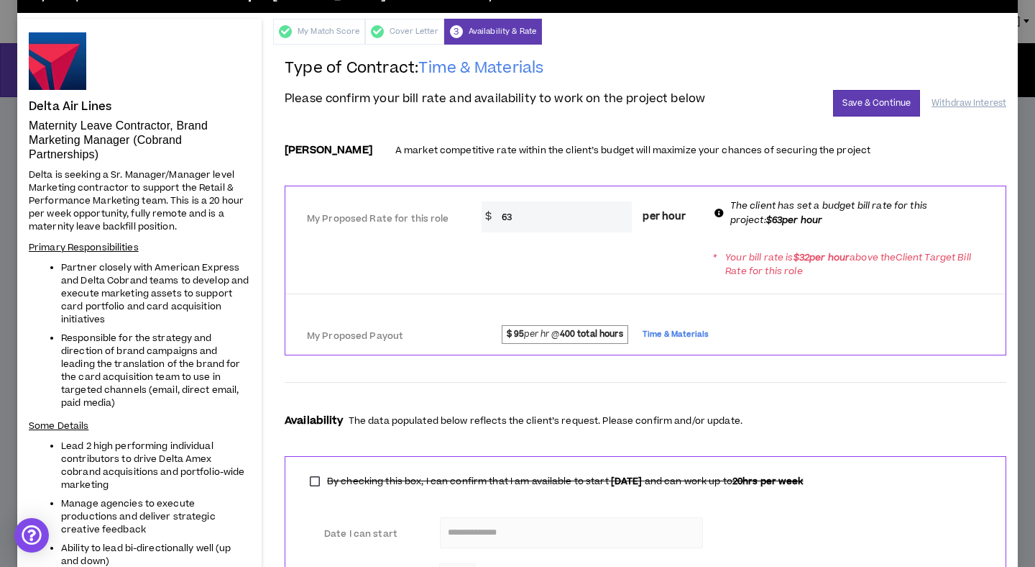
scroll to position [40, 0]
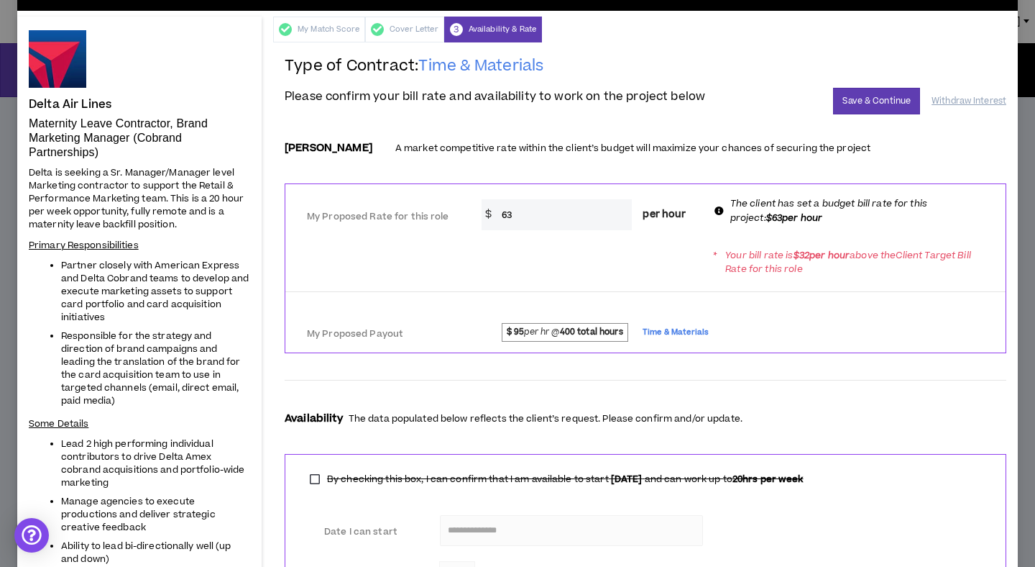
click at [623, 334] on strong "400 total hours" at bounding box center [591, 332] width 63 height 12
click at [602, 273] on div "* Your bill rate is $ 32 per hour above the Client Target Bill Rate for this ro…" at bounding box center [645, 262] width 720 height 40
click at [553, 211] on input "63" at bounding box center [564, 214] width 138 height 31
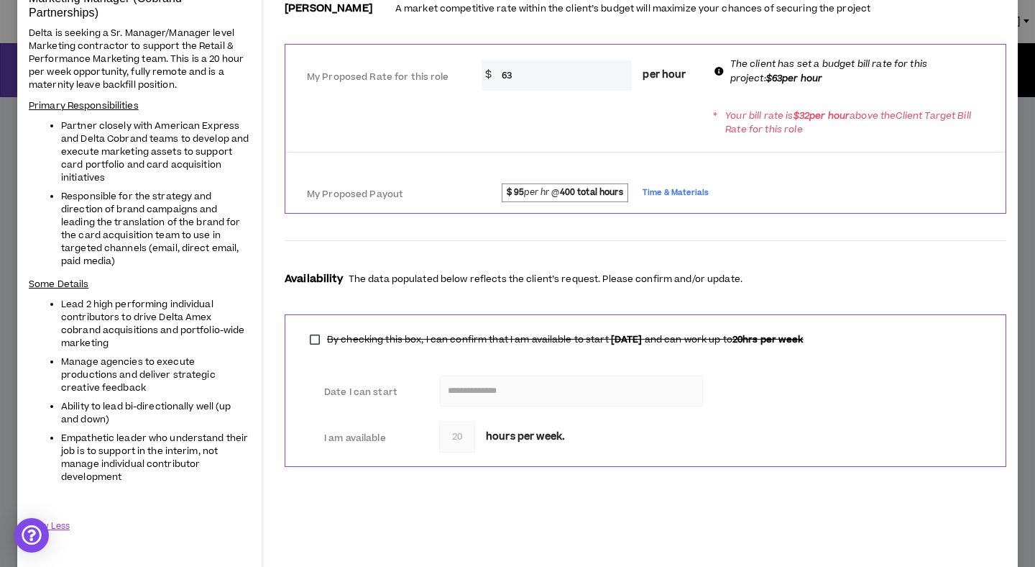
scroll to position [0, 0]
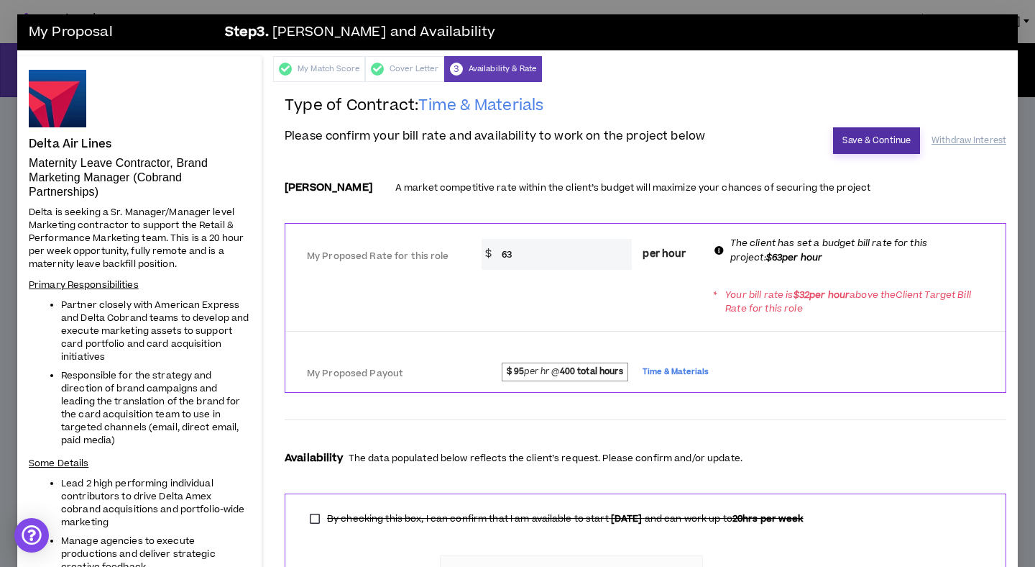
click at [869, 139] on button "Save & Continue" at bounding box center [876, 140] width 87 height 27
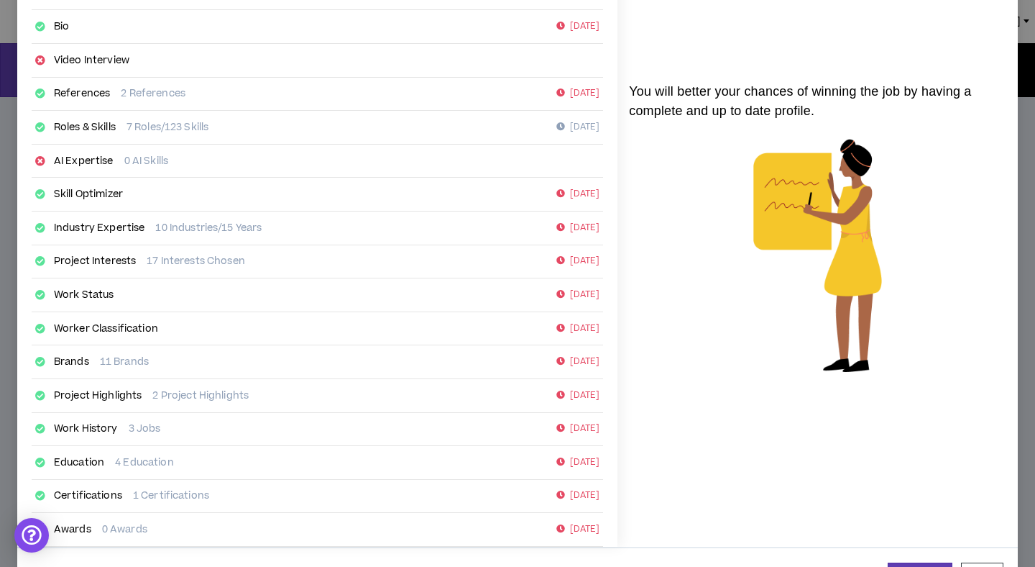
scroll to position [140, 0]
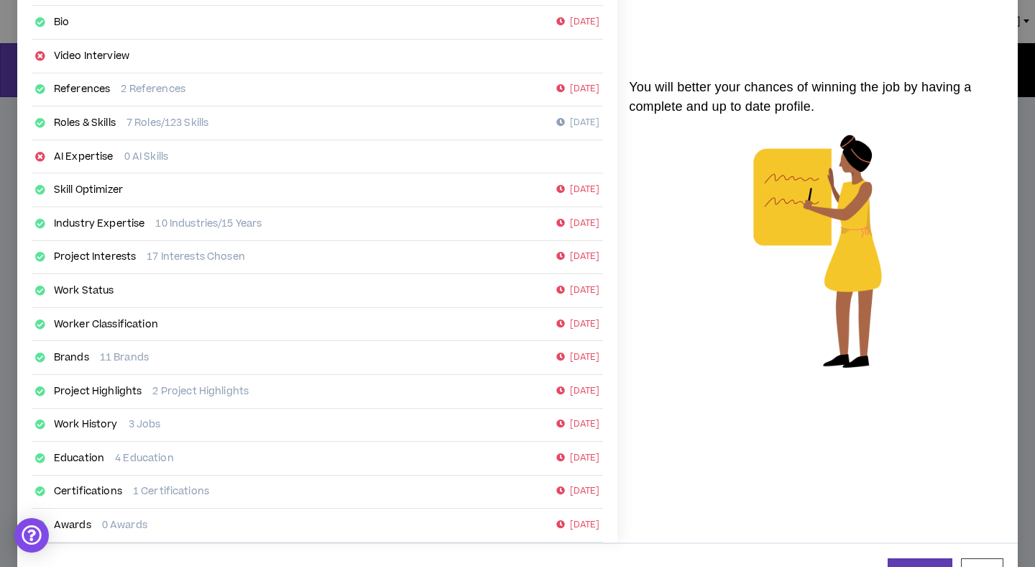
click at [76, 157] on link "AI Expertise" at bounding box center [84, 157] width 60 height 14
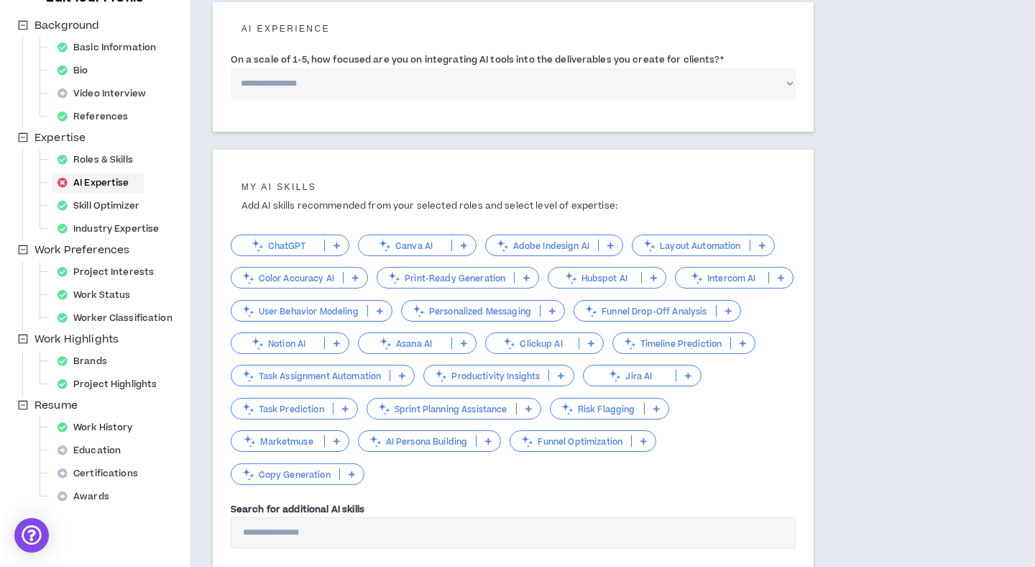
scroll to position [183, 0]
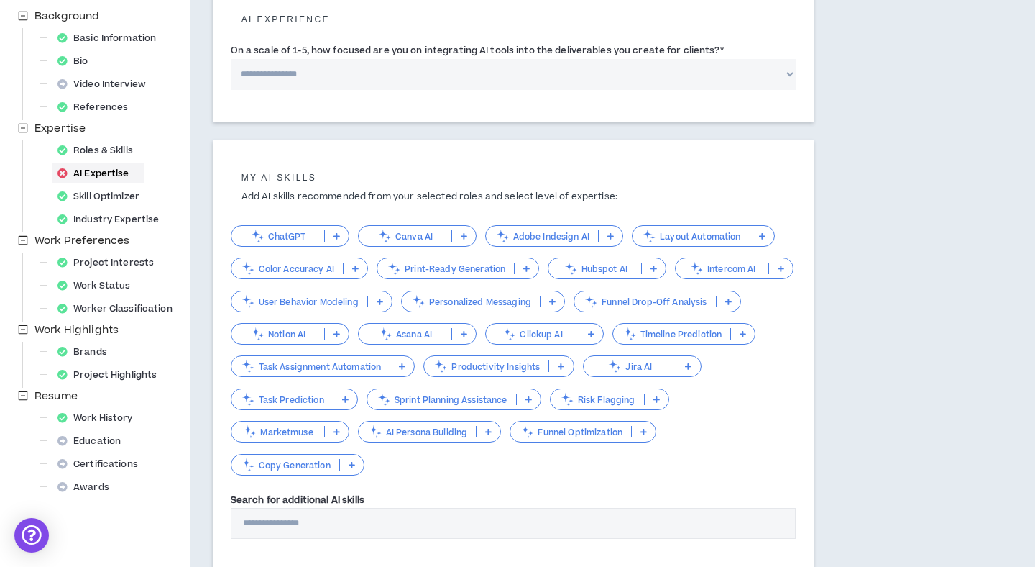
click at [336, 239] on icon at bounding box center [337, 235] width 6 height 7
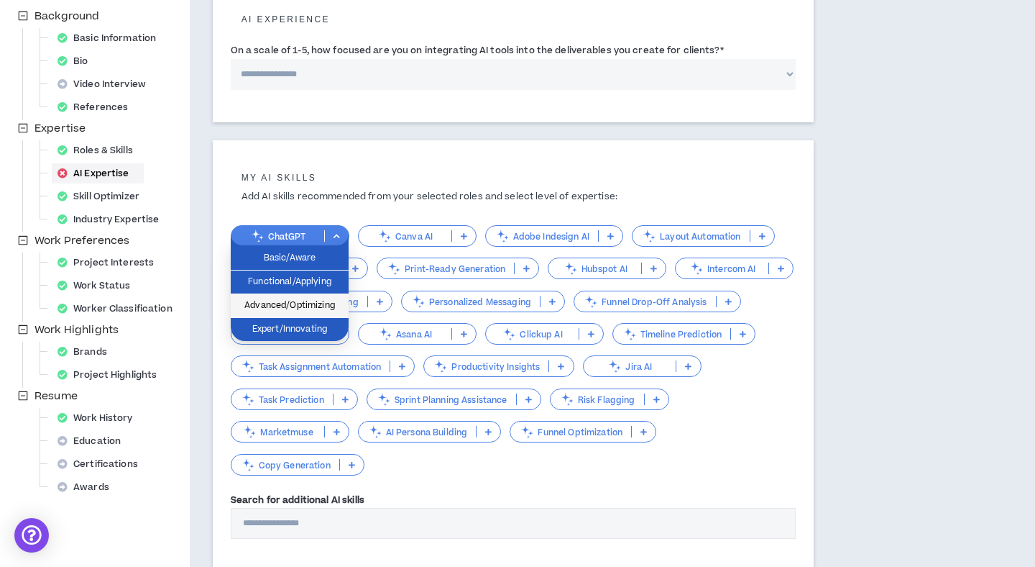
click at [310, 309] on span "Advanced/Optimizing" at bounding box center [289, 306] width 101 height 16
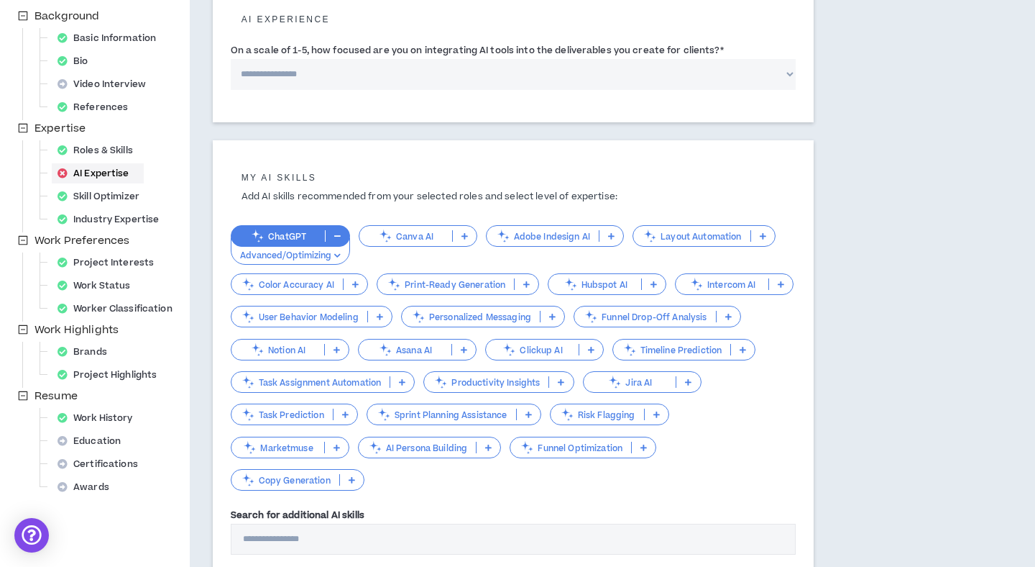
click at [466, 237] on icon at bounding box center [465, 235] width 6 height 7
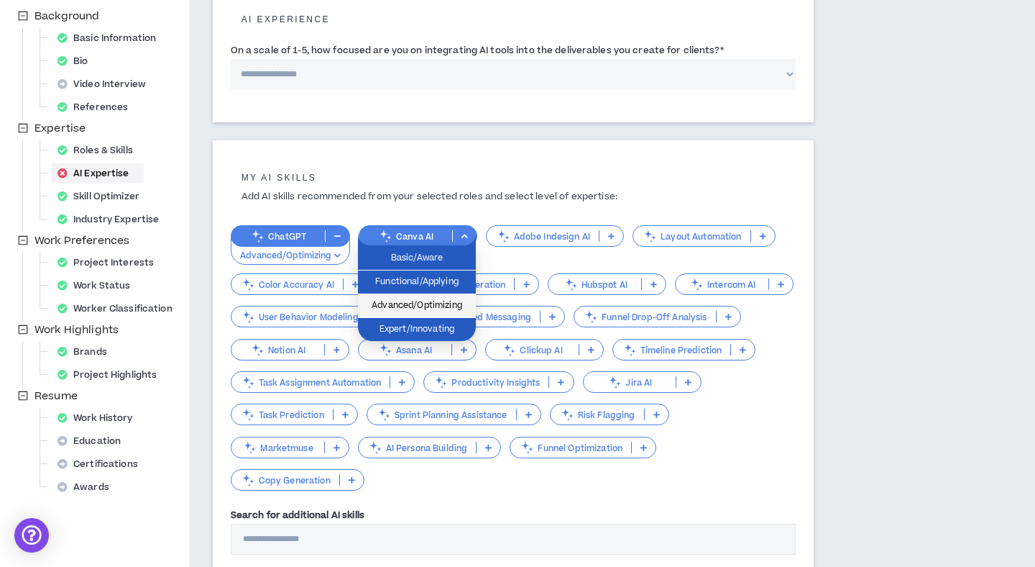
click at [449, 309] on span "Advanced/Optimizing" at bounding box center [417, 306] width 101 height 16
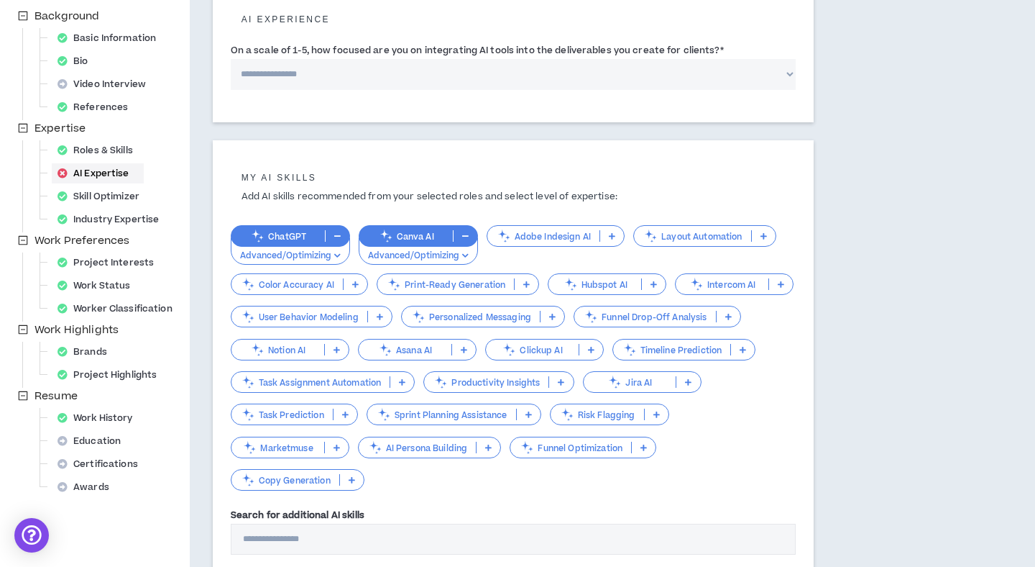
click at [655, 283] on icon at bounding box center [654, 283] width 6 height 7
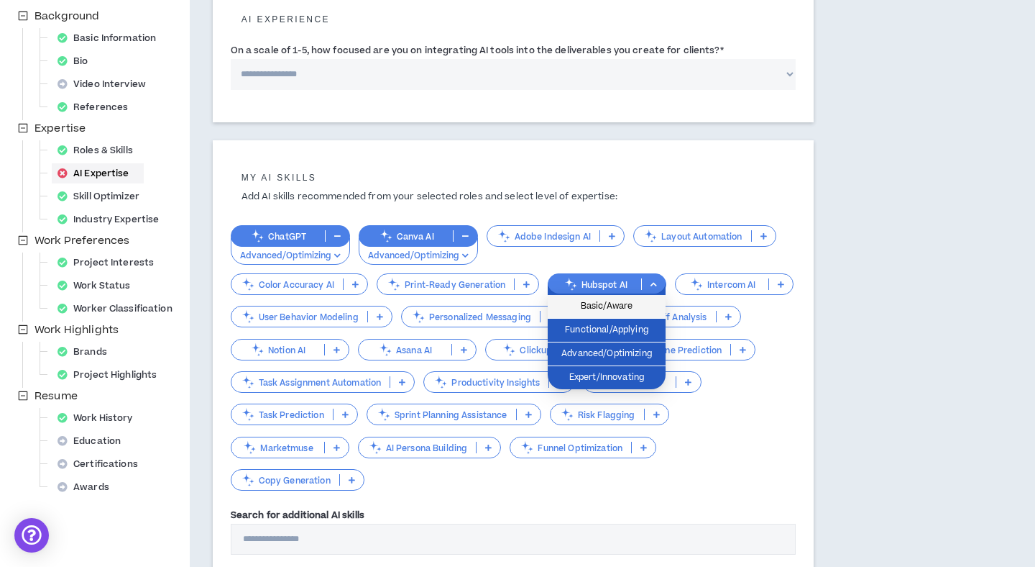
click at [643, 308] on span "Basic/Aware" at bounding box center [606, 306] width 101 height 16
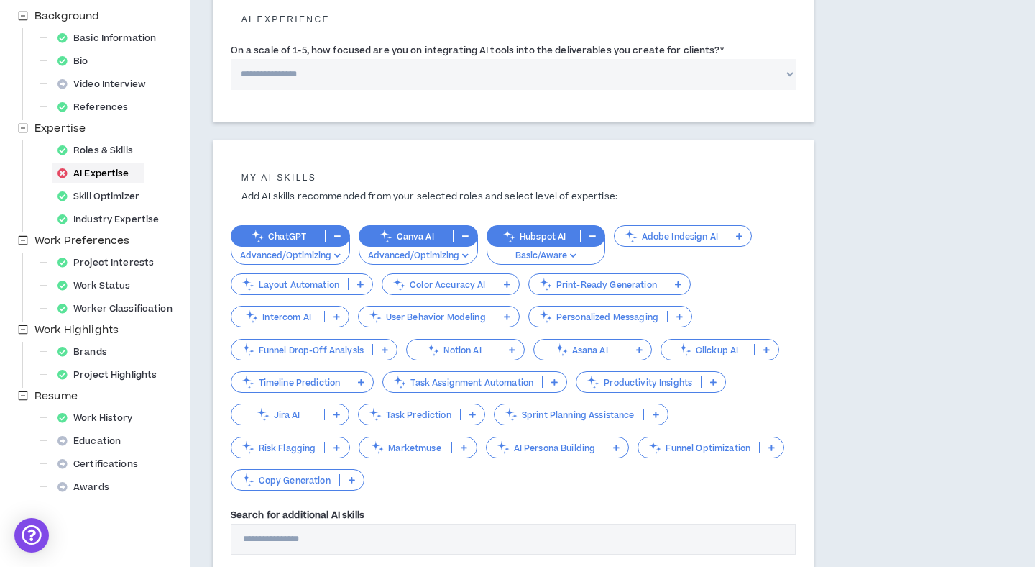
scroll to position [308, 0]
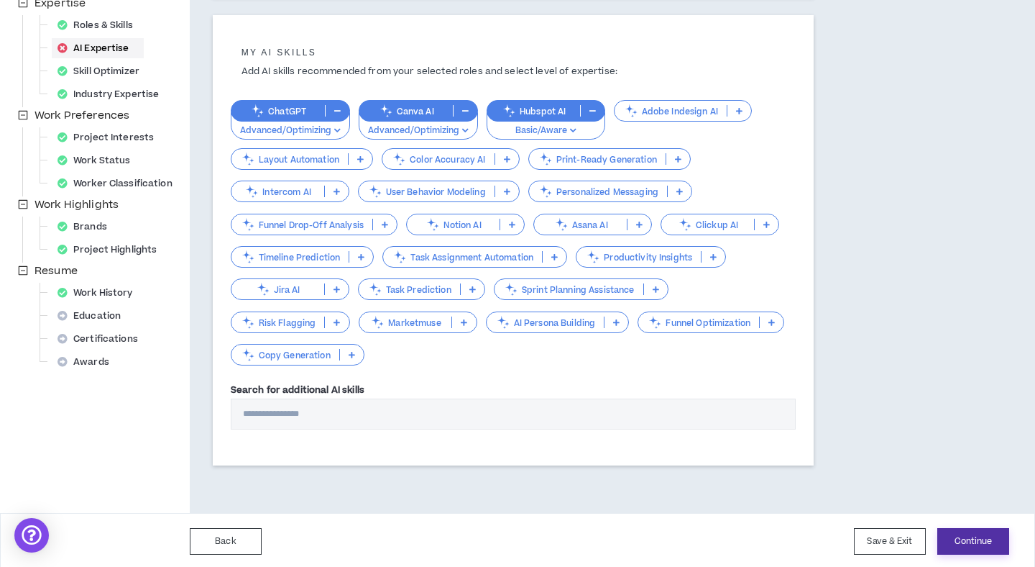
click at [986, 544] on button "Continue" at bounding box center [974, 541] width 72 height 27
click at [966, 534] on button "Continue" at bounding box center [974, 541] width 72 height 27
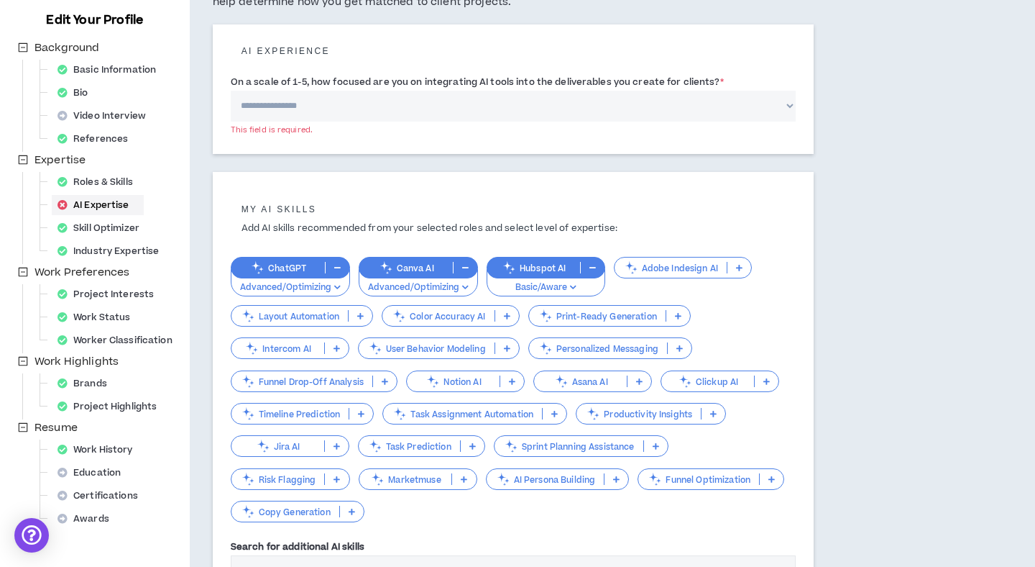
scroll to position [152, 0]
click at [421, 96] on select "**********" at bounding box center [513, 105] width 565 height 31
select select "*"
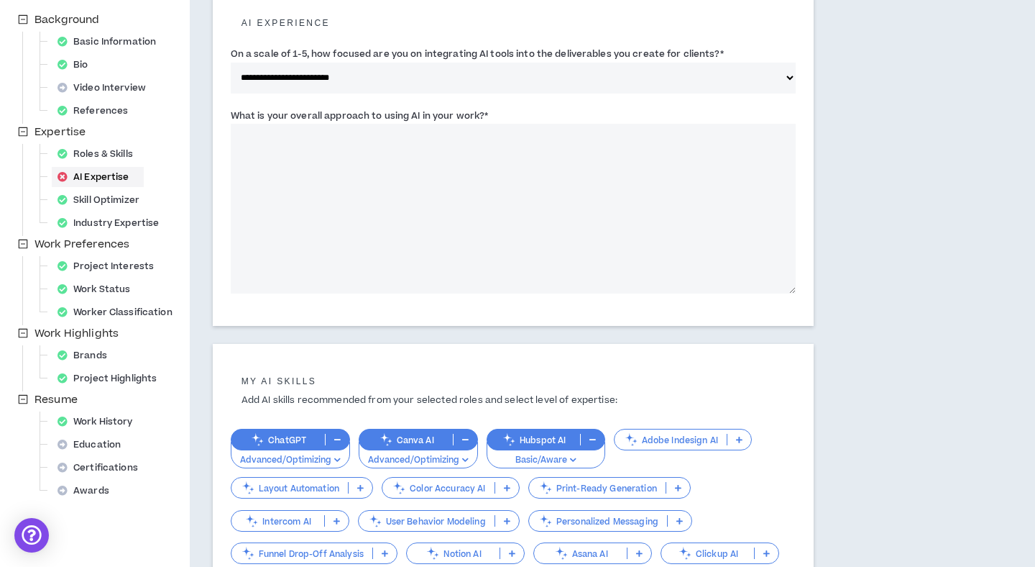
scroll to position [142, 0]
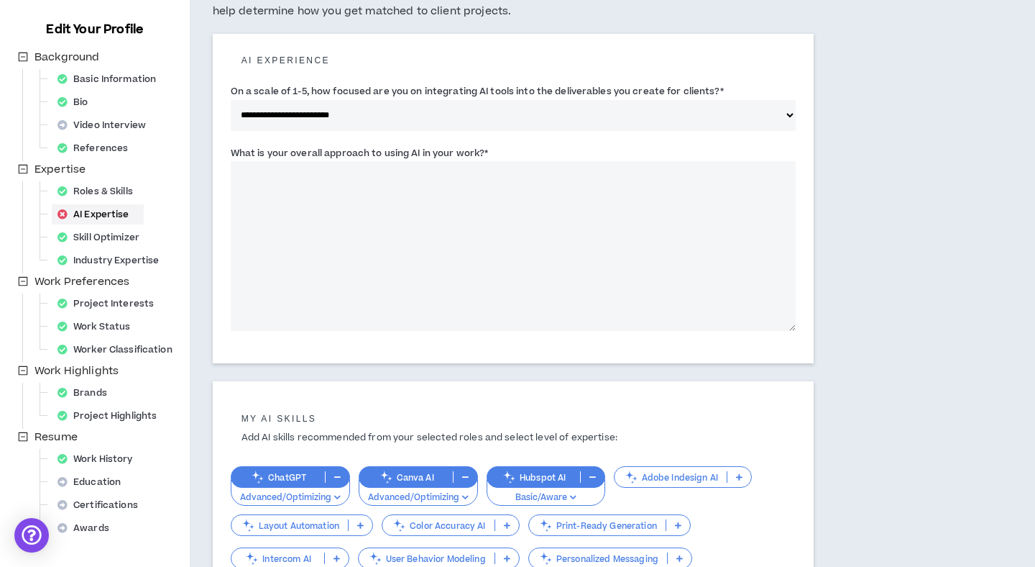
click at [684, 229] on textarea "What is your overall approach to using AI in your work? *" at bounding box center [513, 246] width 565 height 170
click at [370, 154] on label "What is your overall approach to using AI in your work? *" at bounding box center [360, 153] width 258 height 23
click at [370, 161] on textarea "What is your overall approach to using AI in your work? *" at bounding box center [513, 246] width 565 height 170
click at [370, 154] on label "What is your overall approach to using AI in your work? *" at bounding box center [360, 153] width 258 height 23
click at [370, 161] on textarea "What is your overall approach to using AI in your work? *" at bounding box center [513, 246] width 565 height 170
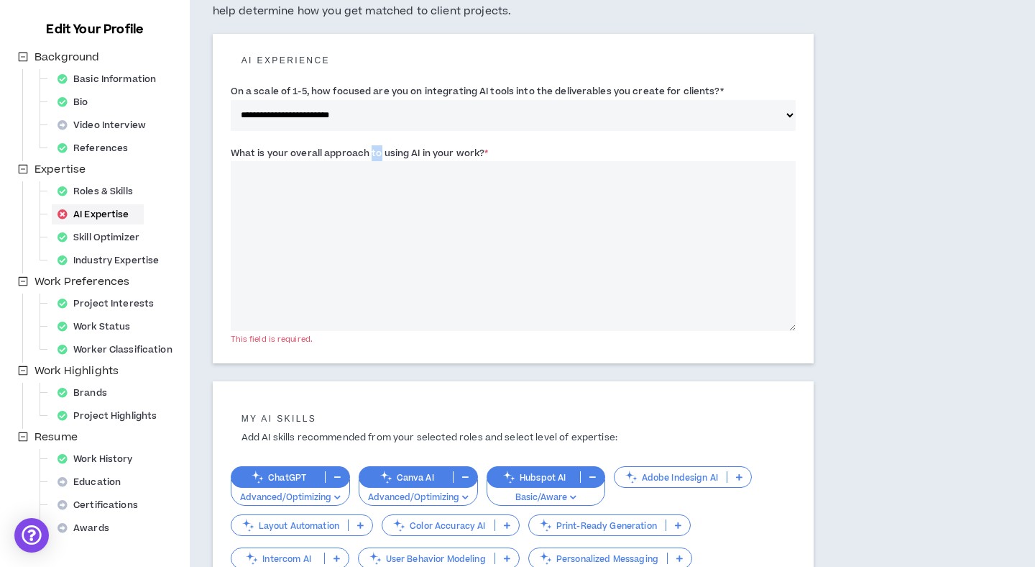
click at [370, 154] on label "What is your overall approach to using AI in your work? *" at bounding box center [360, 153] width 258 height 23
click at [370, 161] on textarea "What is your overall approach to using AI in your work? *" at bounding box center [513, 246] width 565 height 170
copy label "to"
click at [353, 215] on textarea "What is your overall approach to using AI in your work? *" at bounding box center [513, 246] width 565 height 170
paste textarea "**********"
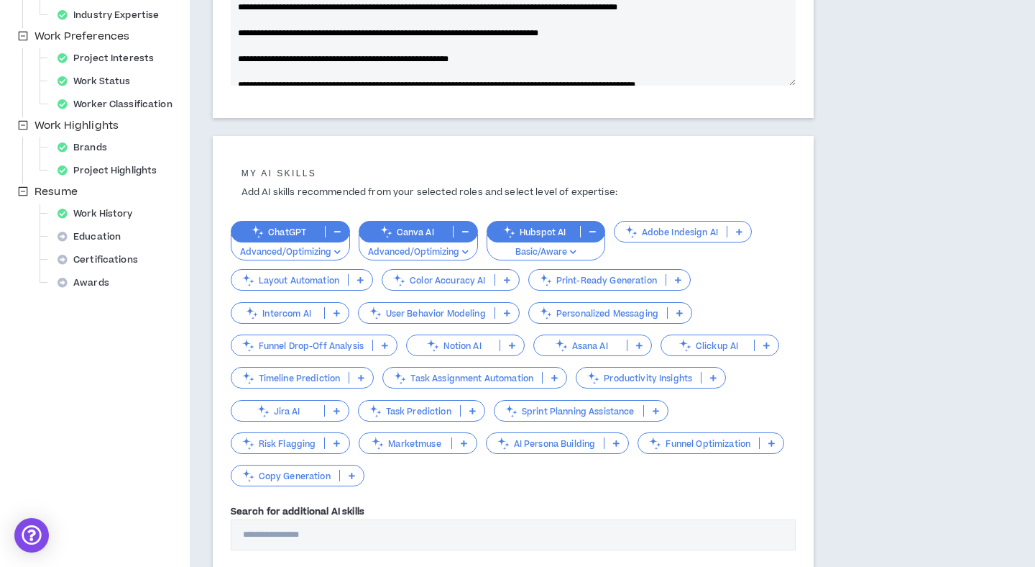
scroll to position [509, 0]
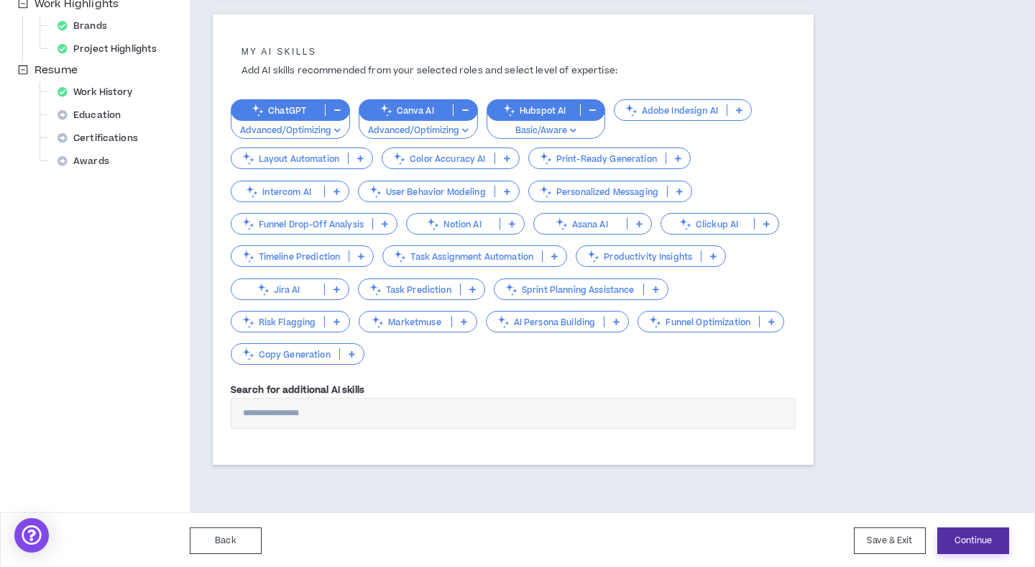
type textarea "**********"
click at [990, 539] on button "Continue" at bounding box center [974, 540] width 72 height 27
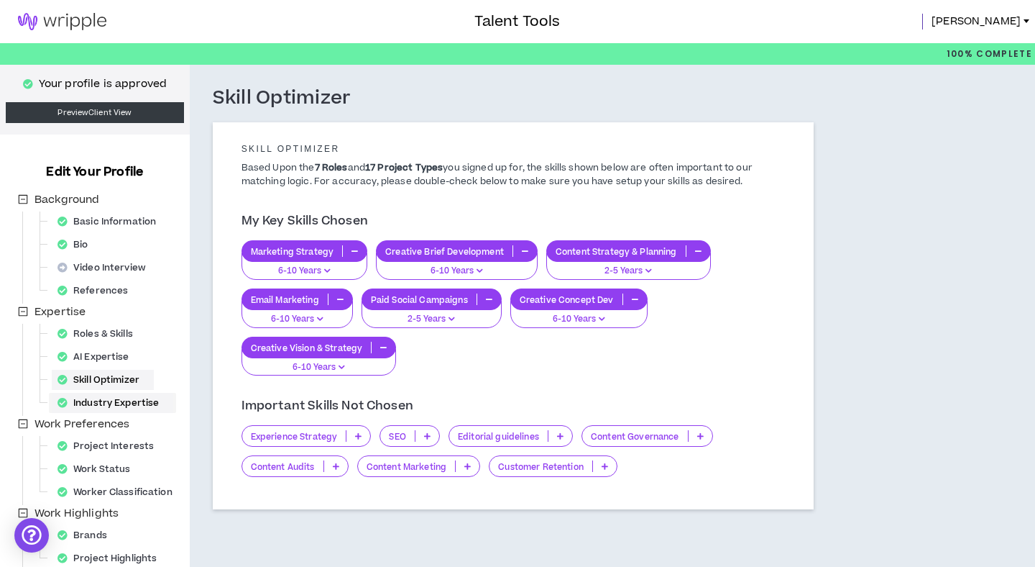
scroll to position [173, 0]
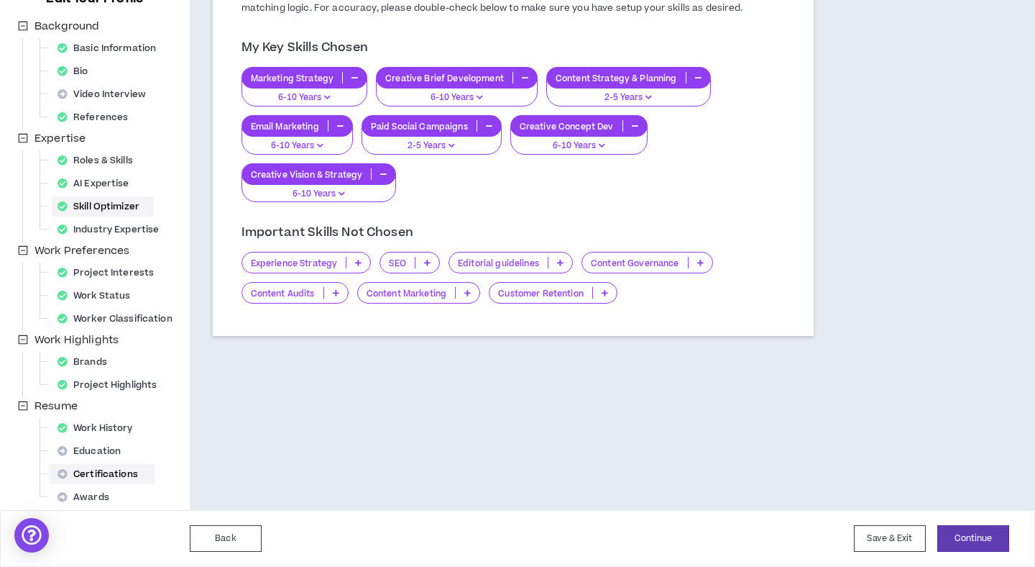
click at [101, 475] on div "Certifications" at bounding box center [102, 474] width 101 height 20
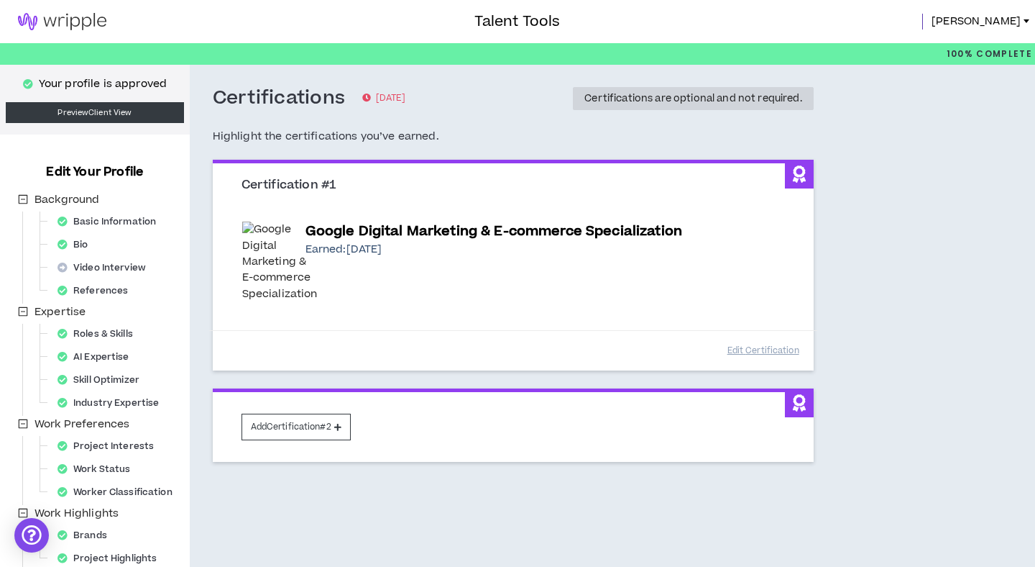
click at [75, 23] on img at bounding box center [62, 21] width 124 height 17
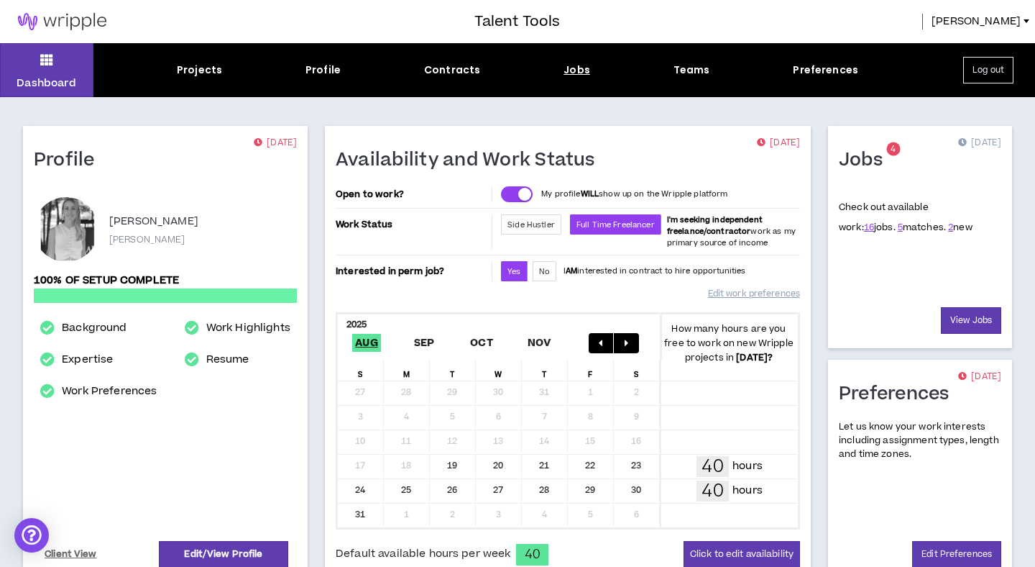
click at [582, 65] on div "Jobs" at bounding box center [577, 70] width 27 height 15
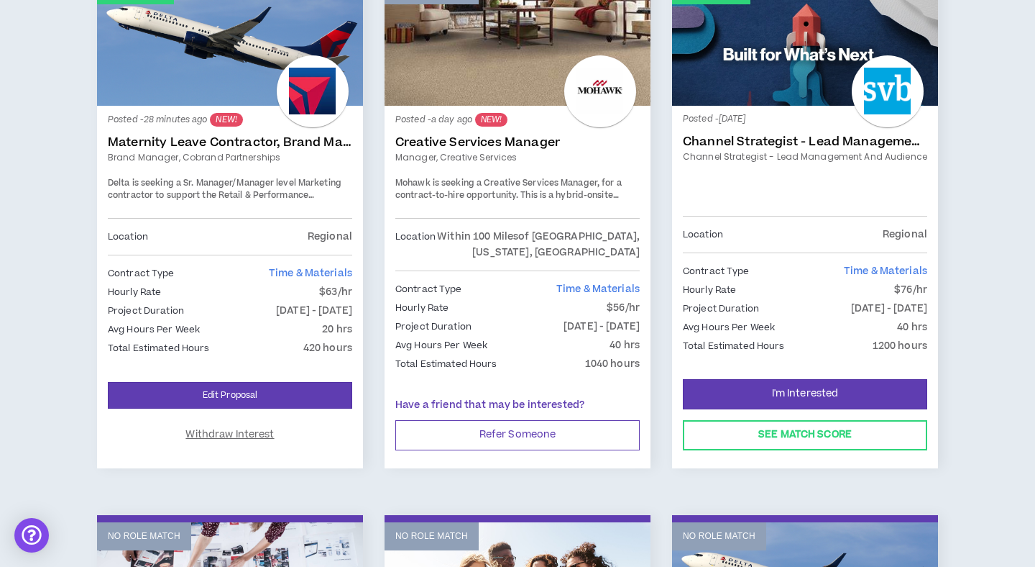
scroll to position [334, 0]
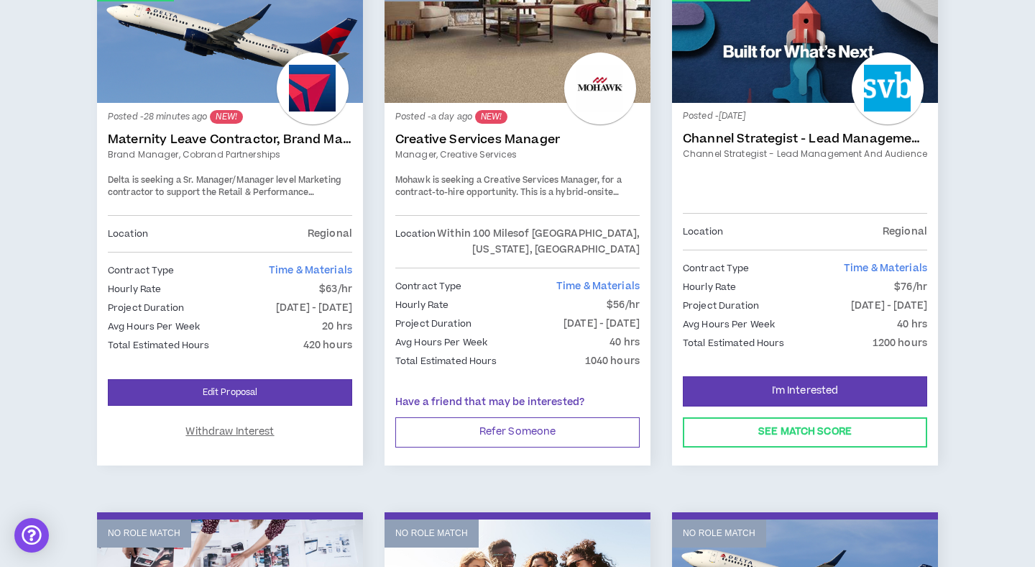
click at [725, 135] on link "Channel Strategist - Lead Management and Audience" at bounding box center [805, 139] width 244 height 14
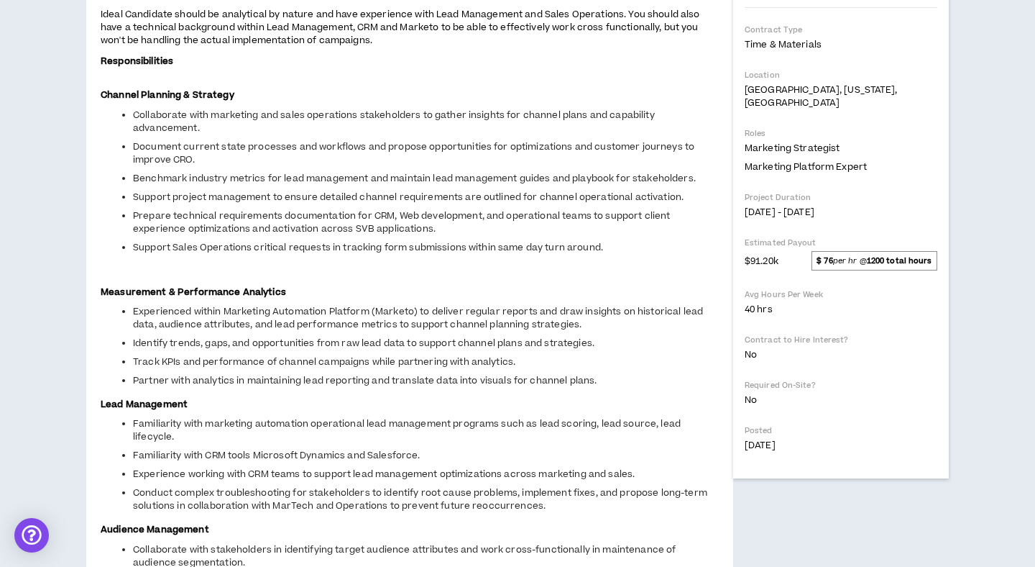
scroll to position [348, 0]
